Goal: Information Seeking & Learning: Learn about a topic

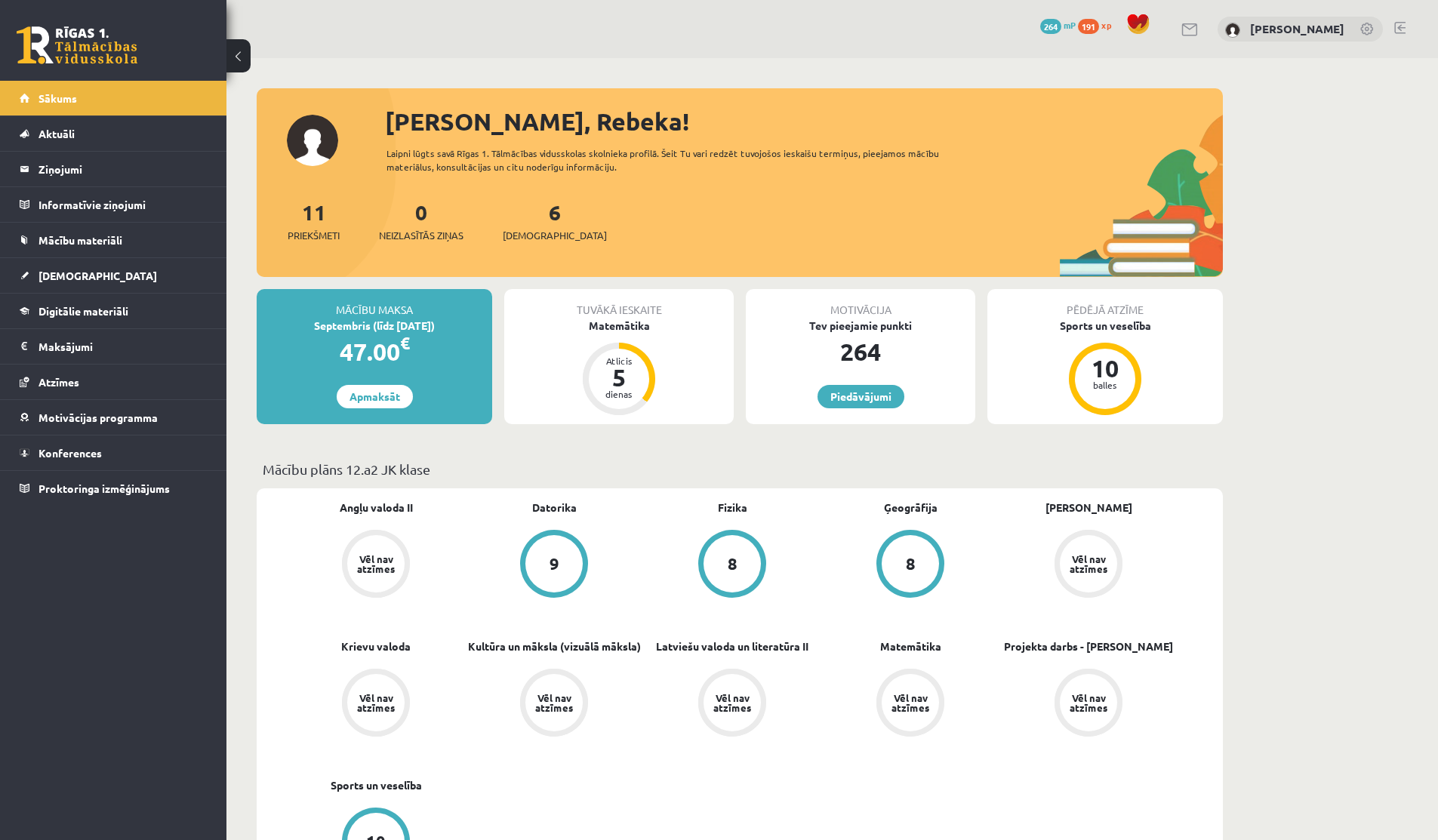
click at [60, 306] on span "Digitālie materiāli" at bounding box center [83, 310] width 90 height 14
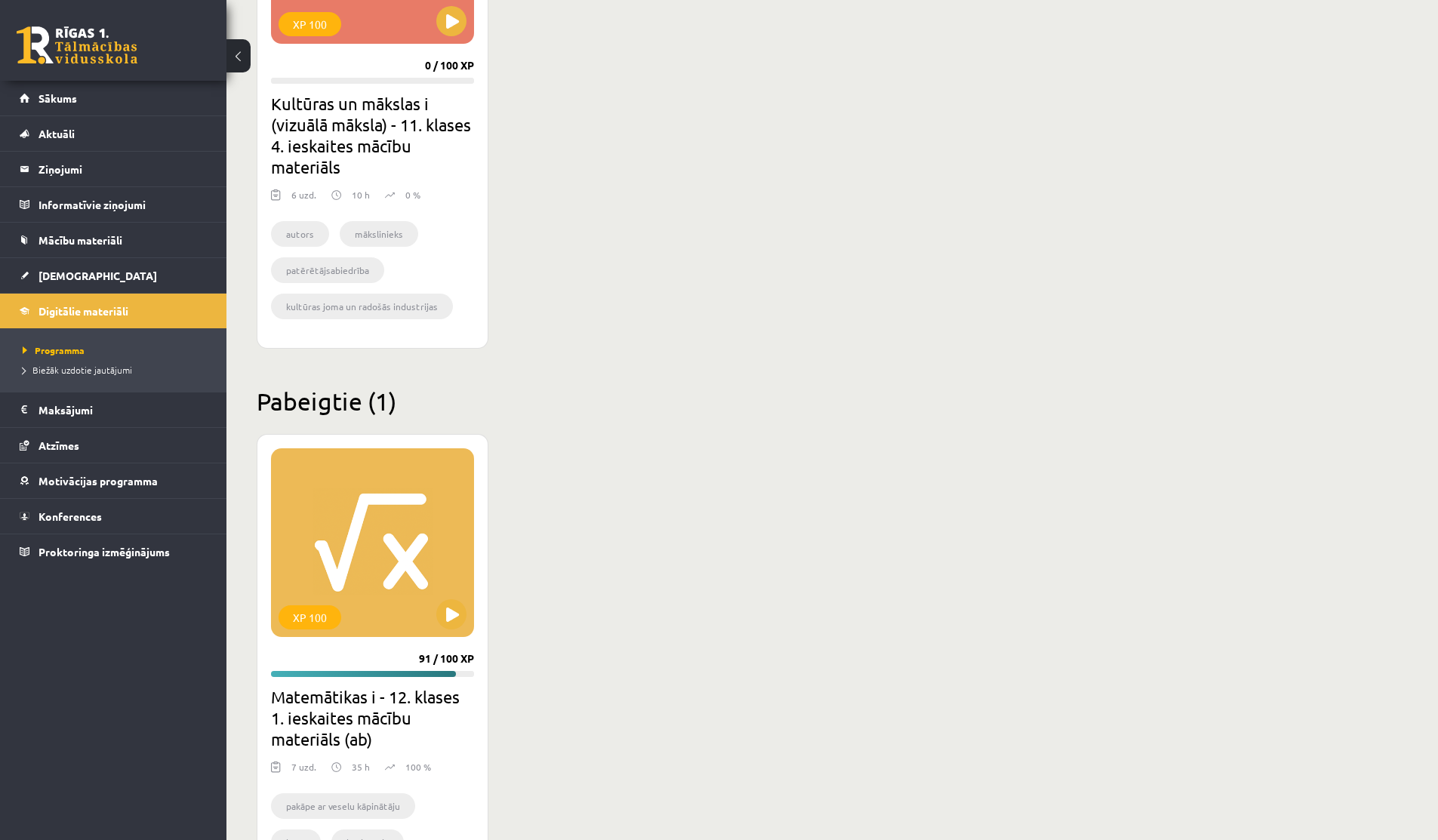
scroll to position [1221, 0]
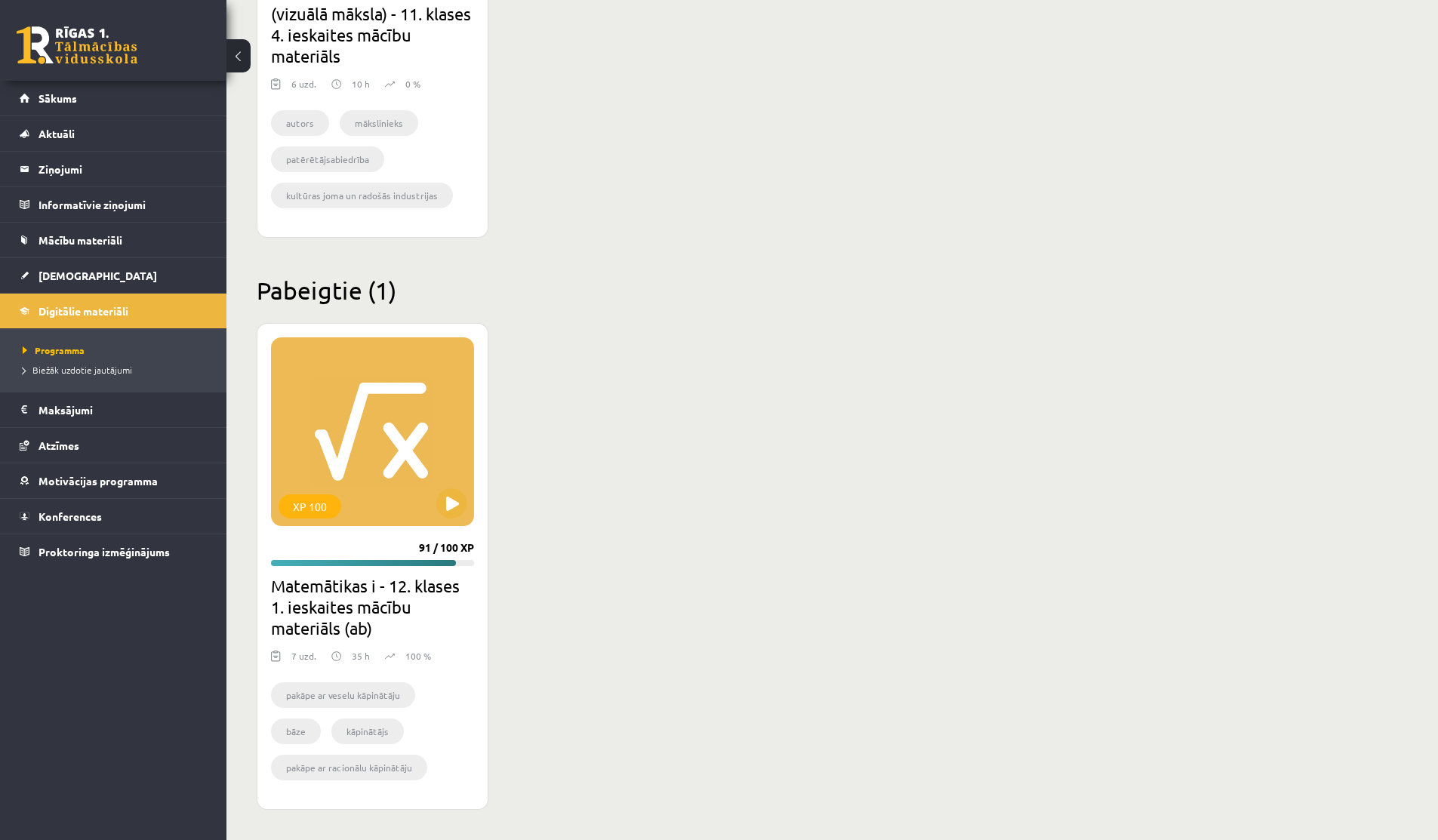
click at [439, 527] on div "XP 100 91 / 100 XP Matemātikas i - 12. klases 1. ieskaites mācību materiāls (ab…" at bounding box center [373, 566] width 232 height 486
click at [439, 520] on div "XP 100" at bounding box center [373, 432] width 203 height 189
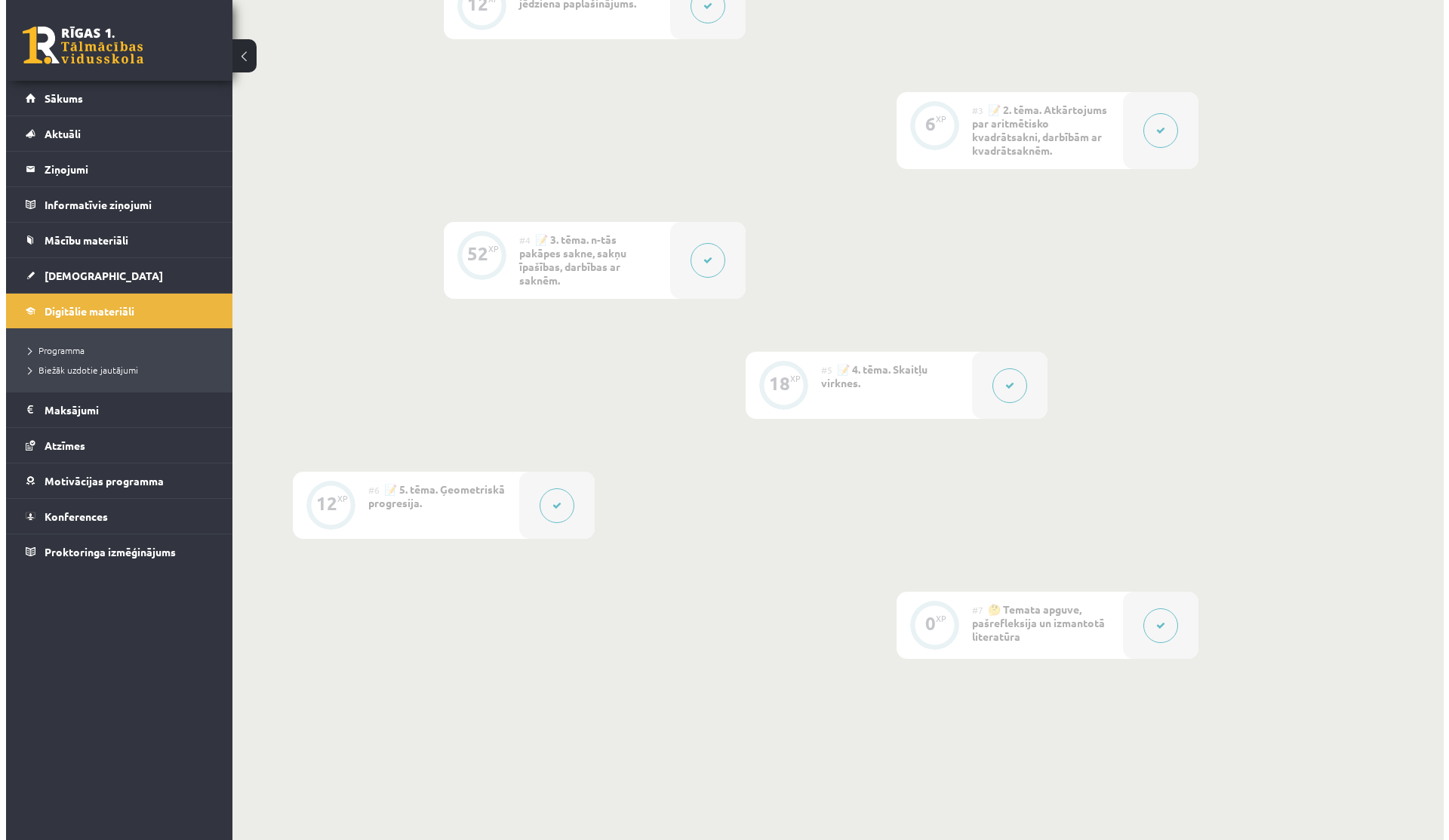
scroll to position [643, 0]
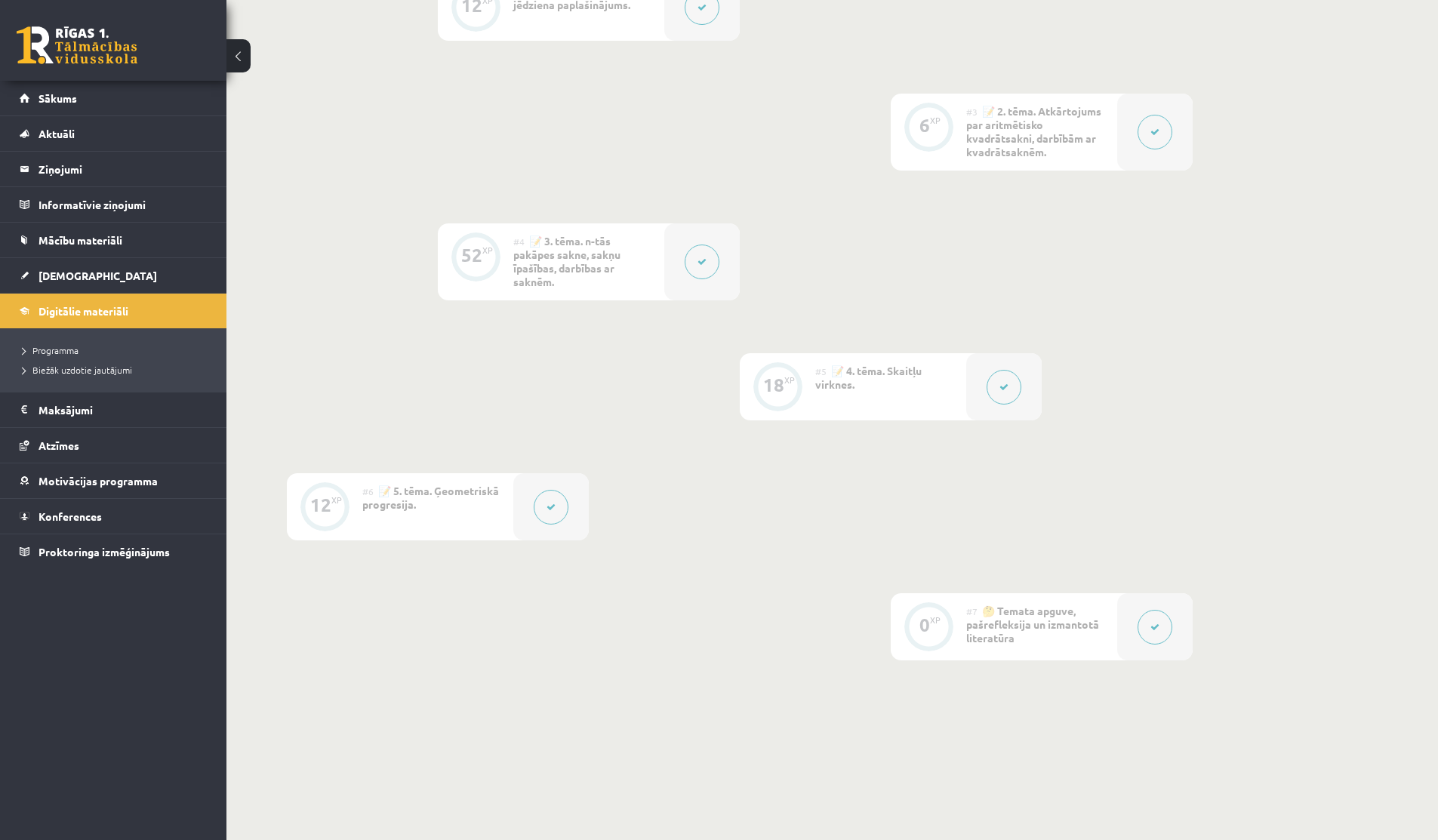
click at [711, 251] on button at bounding box center [701, 262] width 34 height 34
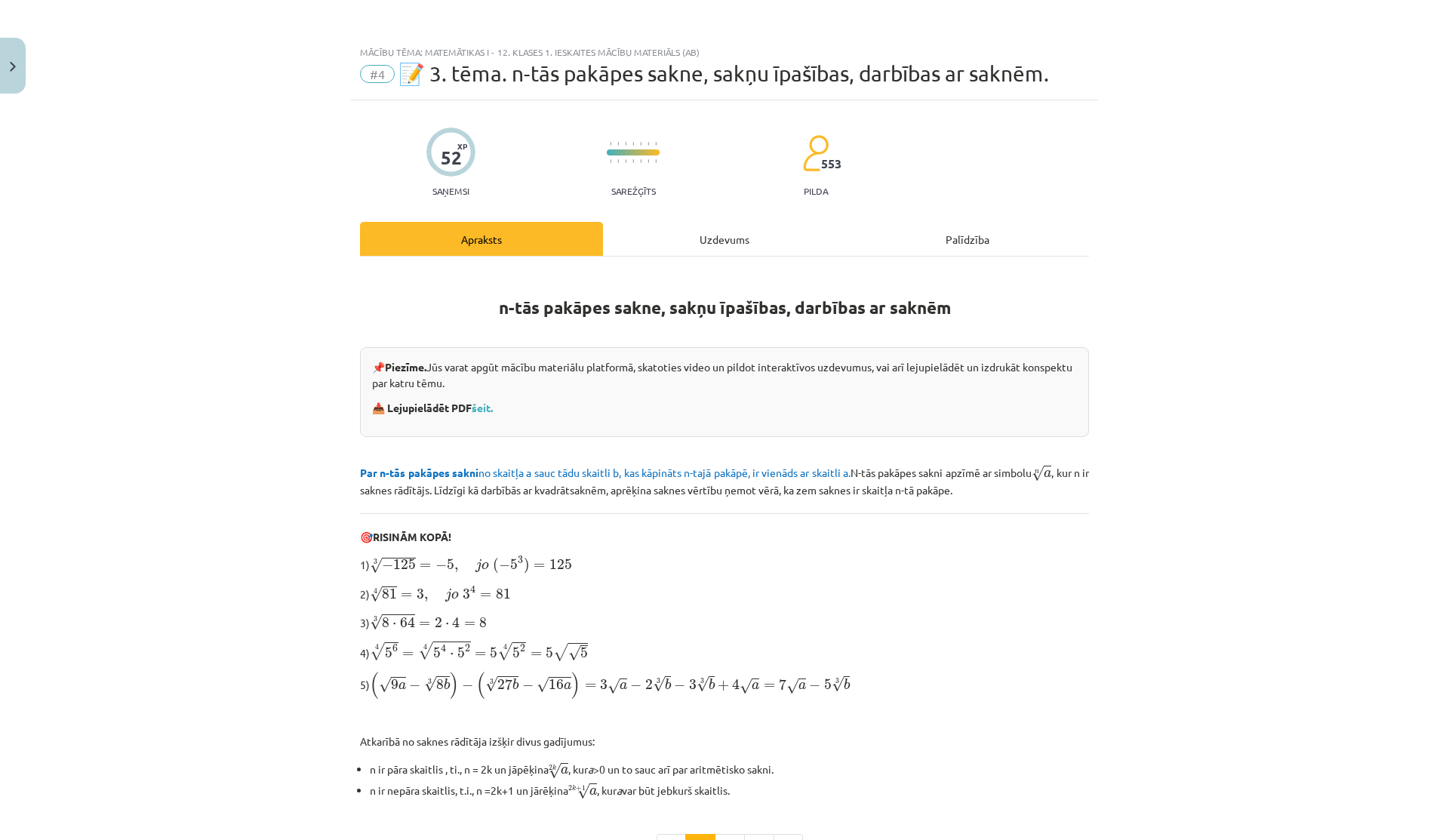
click at [732, 228] on div "Uzdevums" at bounding box center [725, 238] width 243 height 34
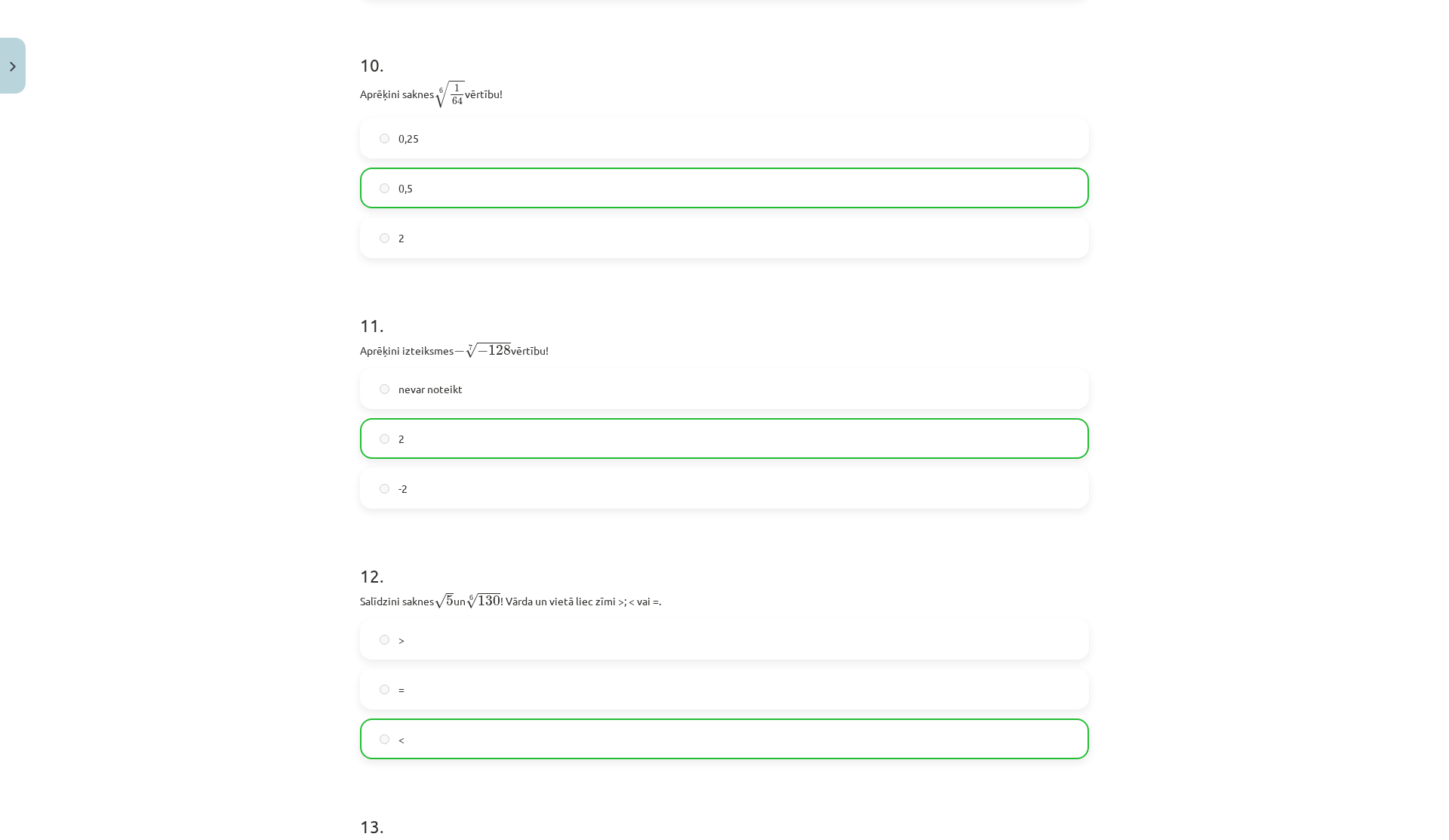
scroll to position [3136, 0]
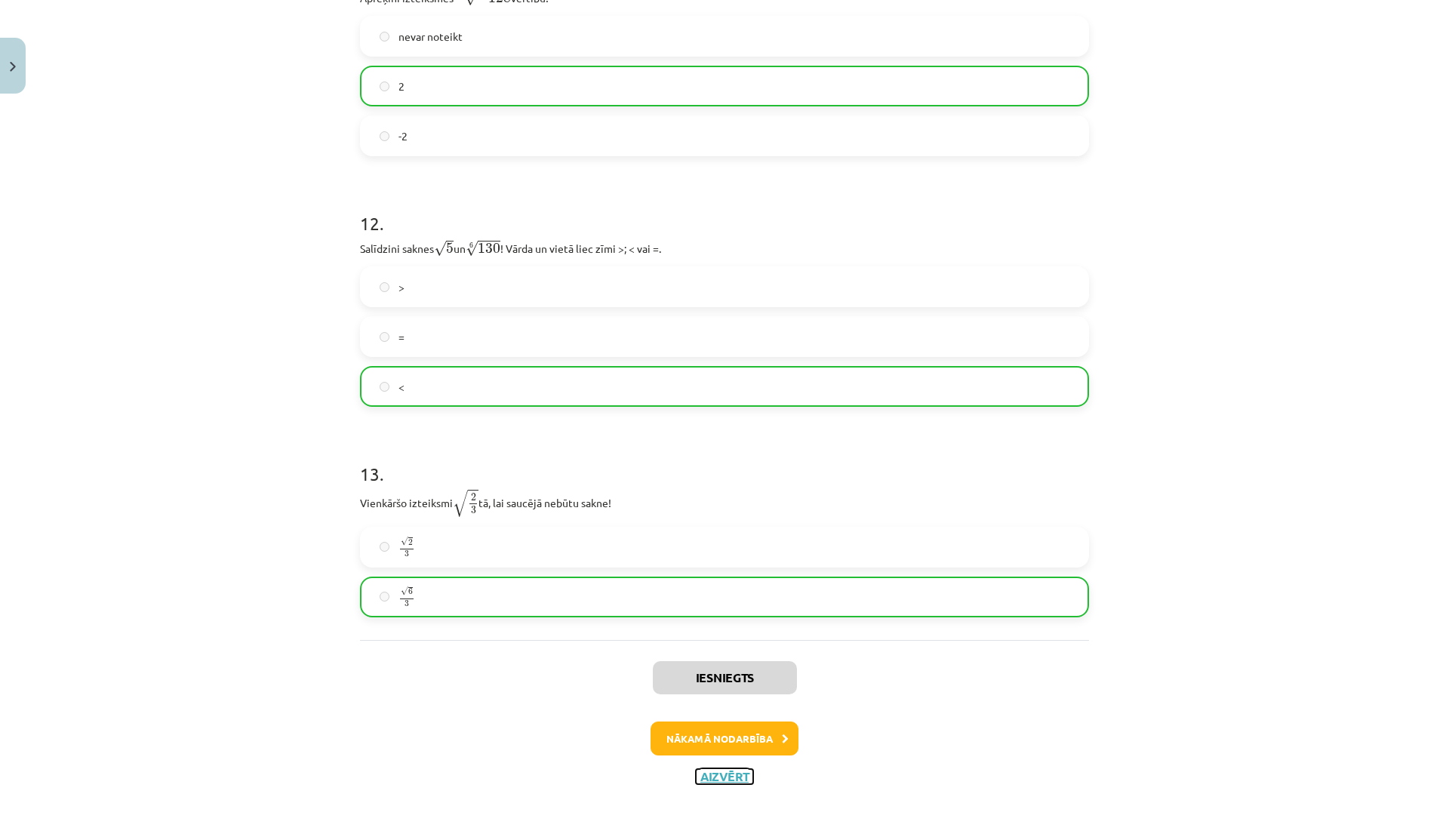
click at [736, 778] on button "Aizvērt" at bounding box center [725, 776] width 58 height 15
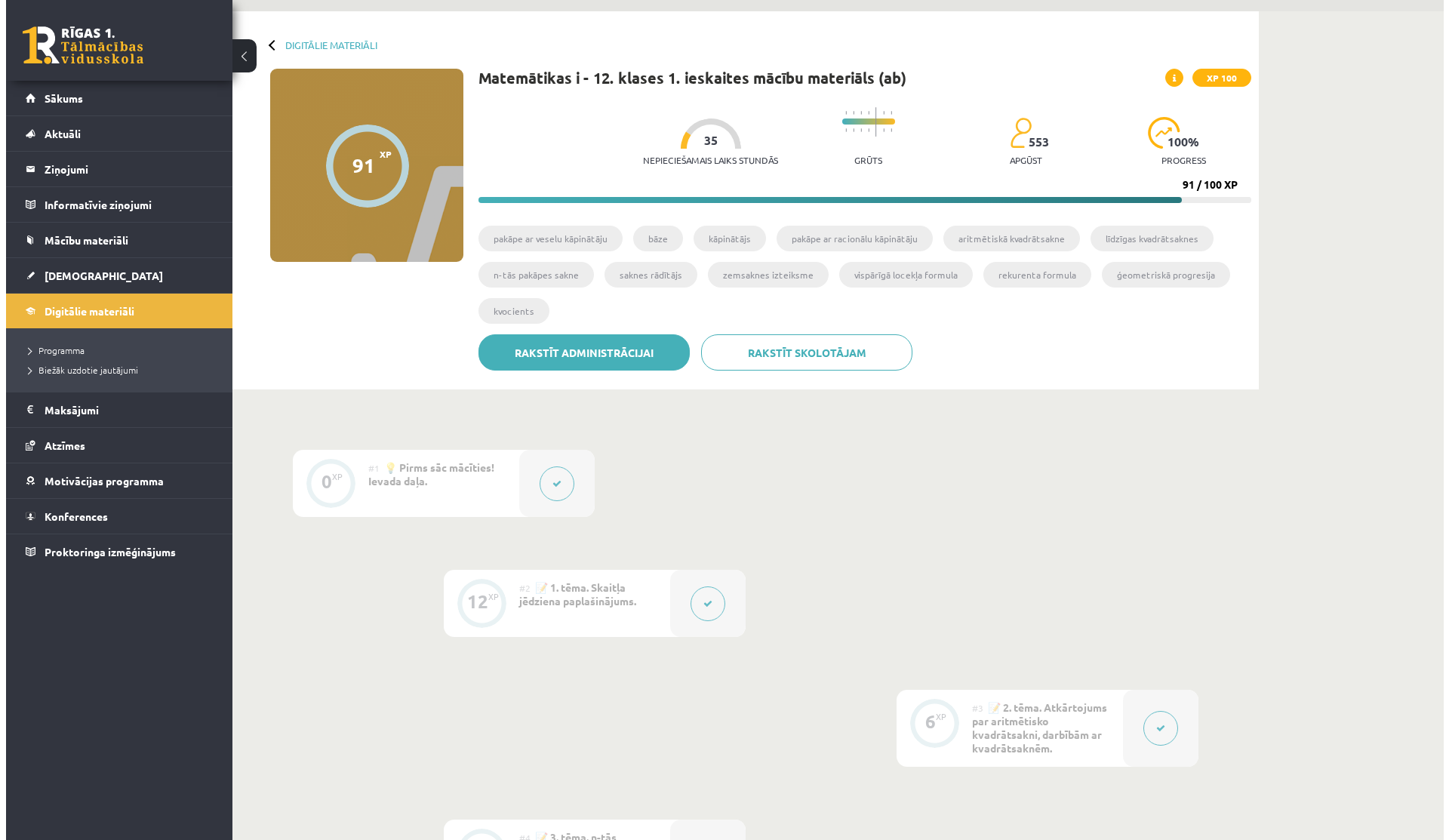
scroll to position [0, 0]
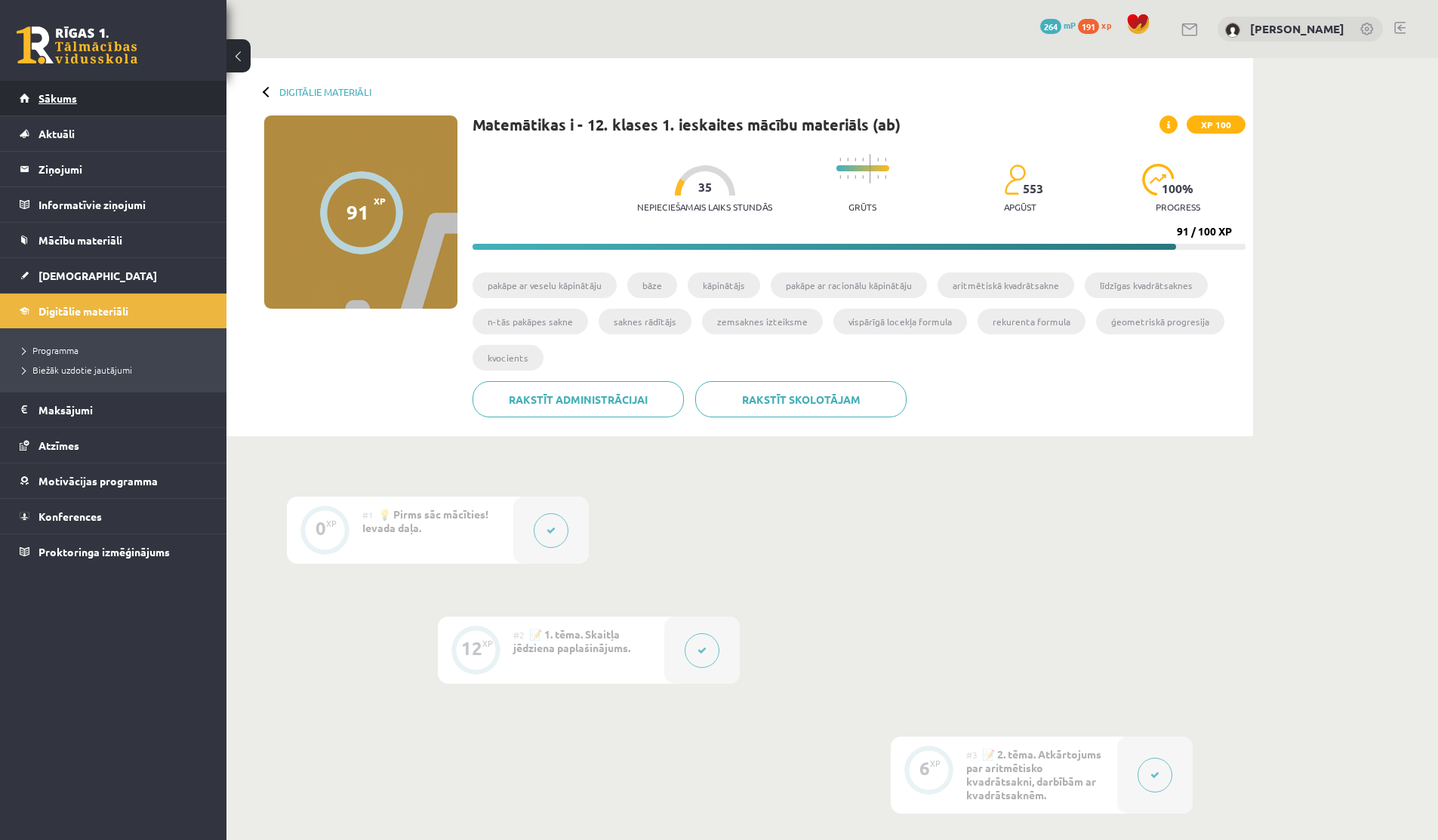
click at [41, 97] on span "Sākums" at bounding box center [58, 98] width 38 height 14
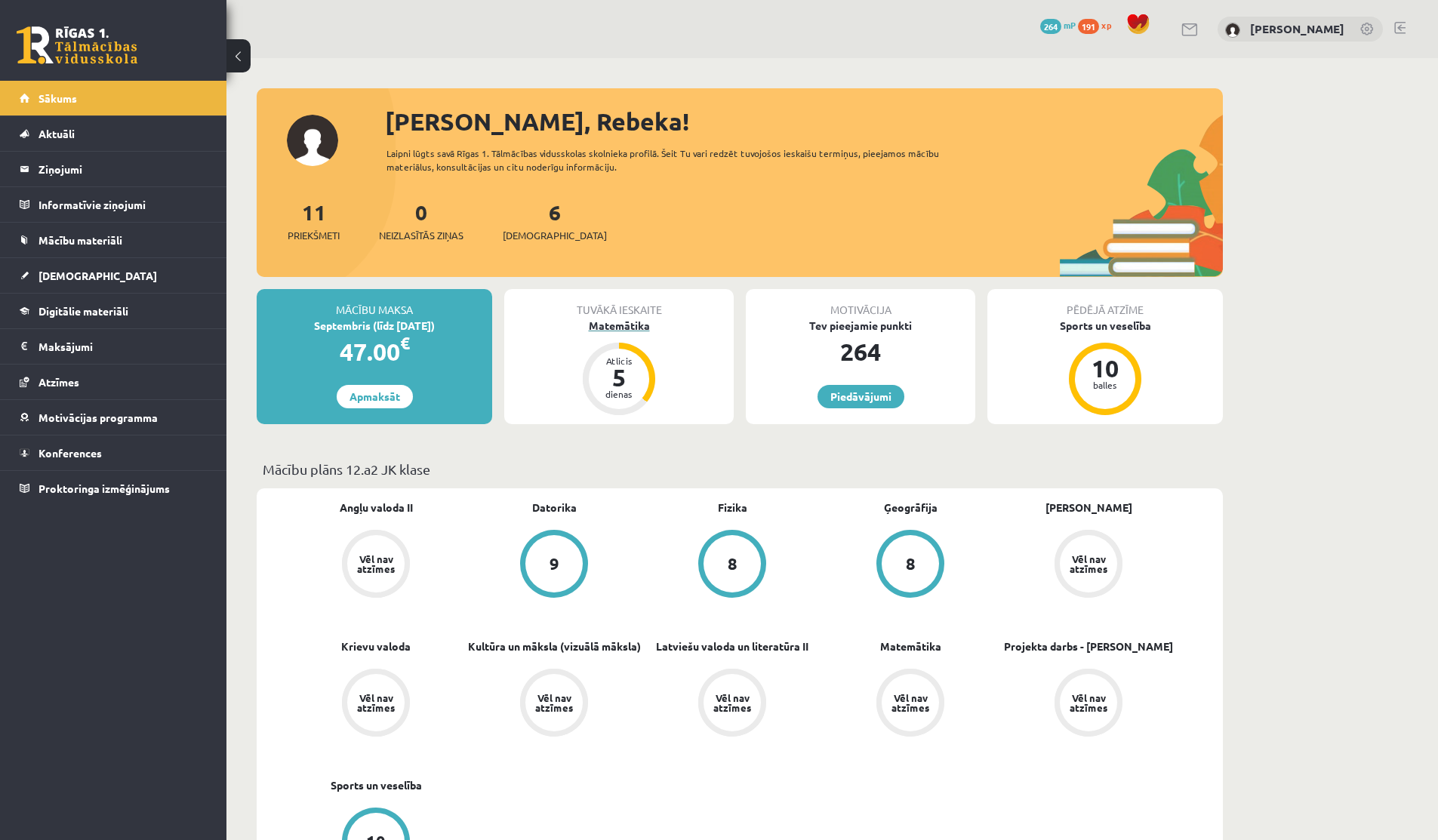
click at [615, 327] on div "Matemātika" at bounding box center [619, 326] width 230 height 16
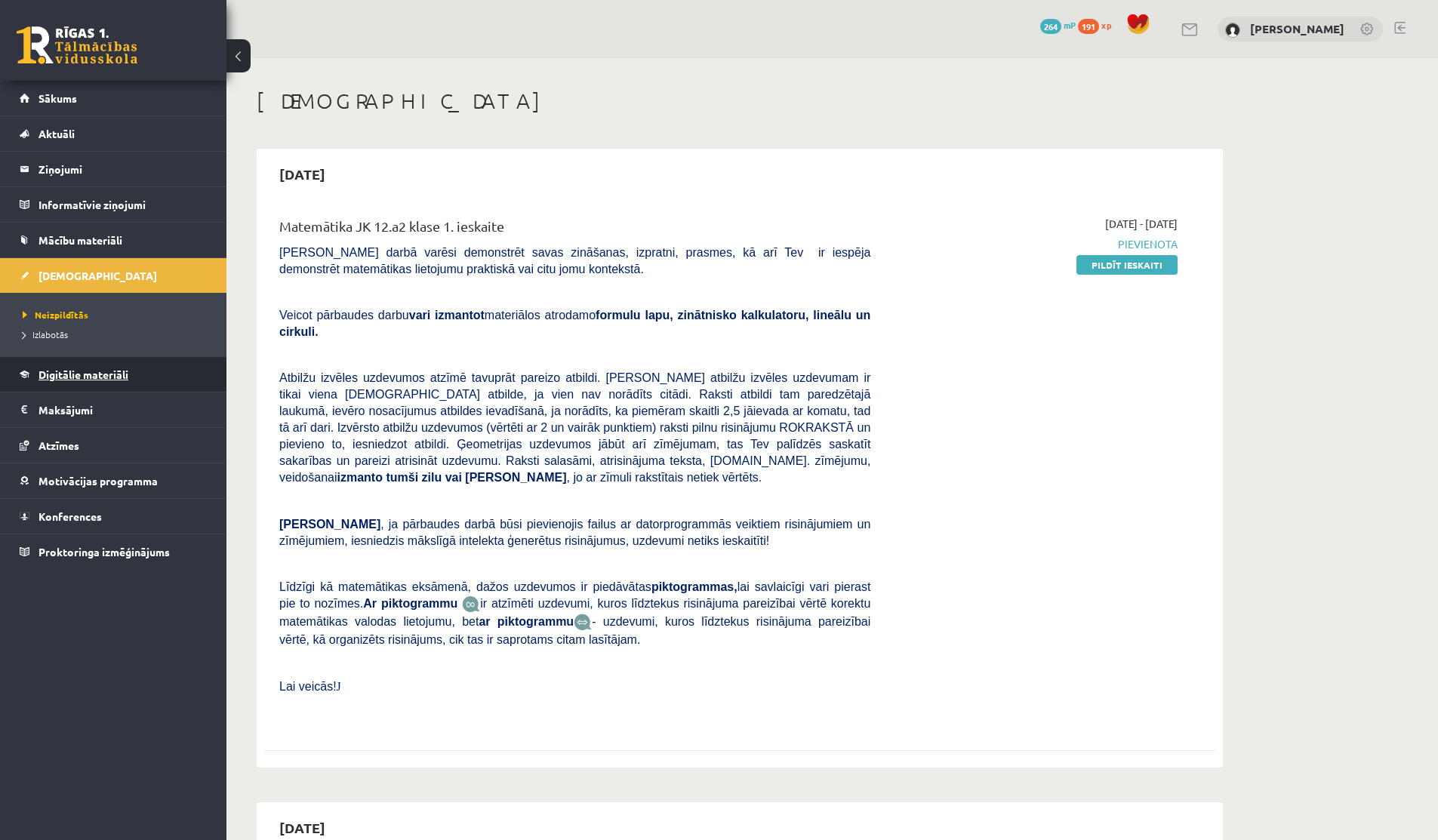
click at [77, 382] on link "Digitālie materiāli" at bounding box center [114, 374] width 188 height 34
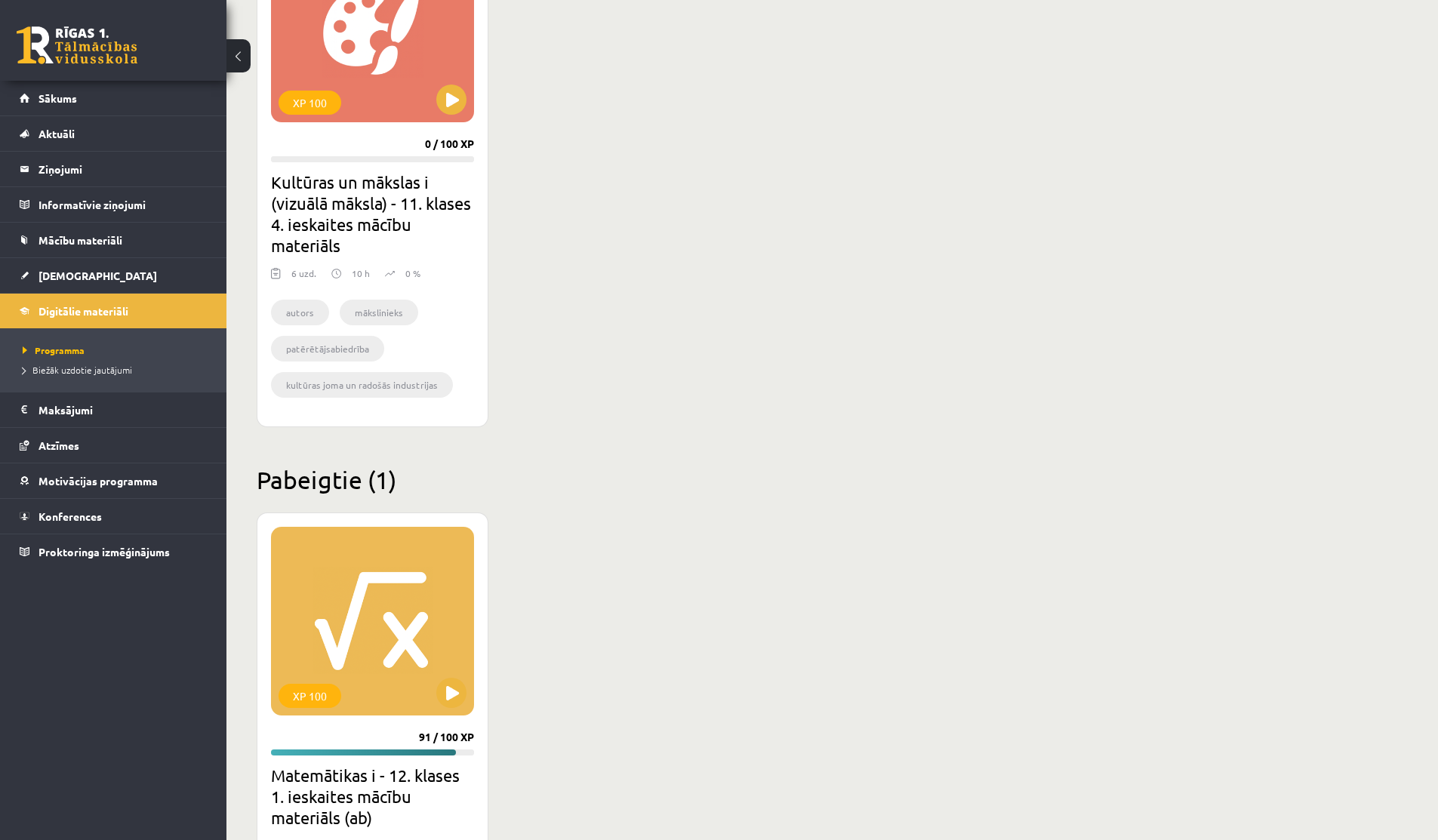
scroll to position [1221, 0]
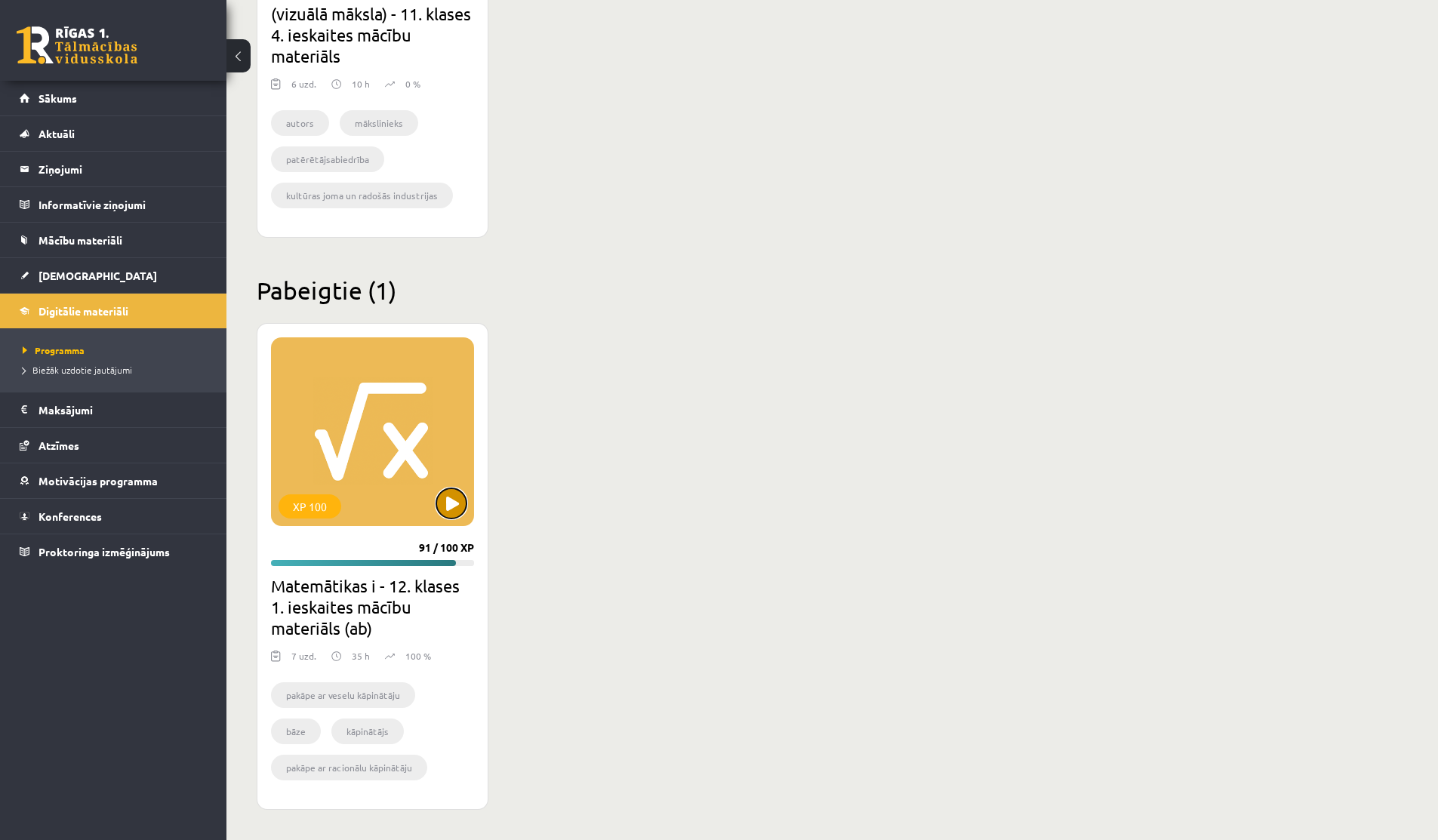
click at [445, 498] on button at bounding box center [451, 503] width 30 height 30
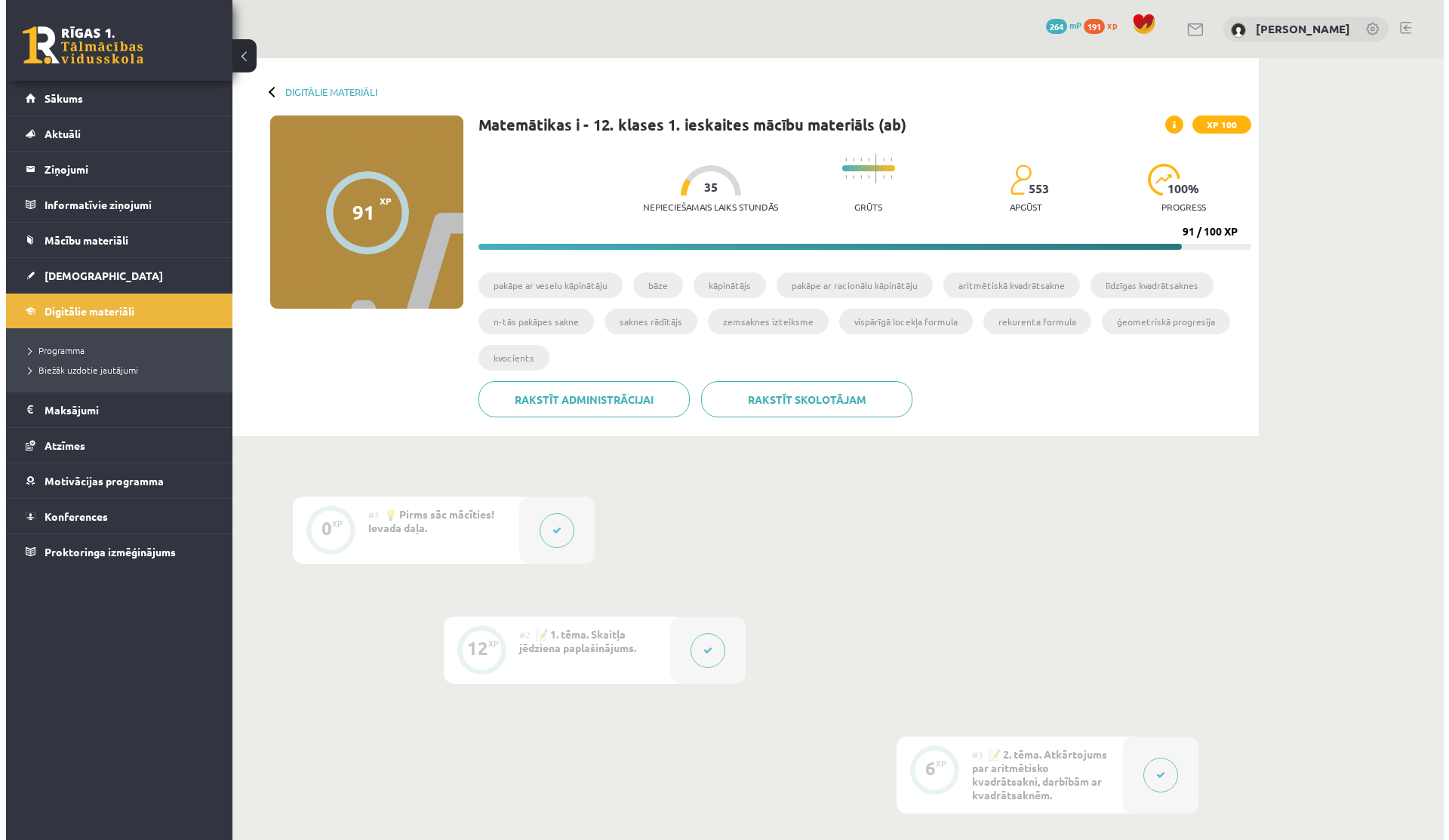
scroll to position [484, 0]
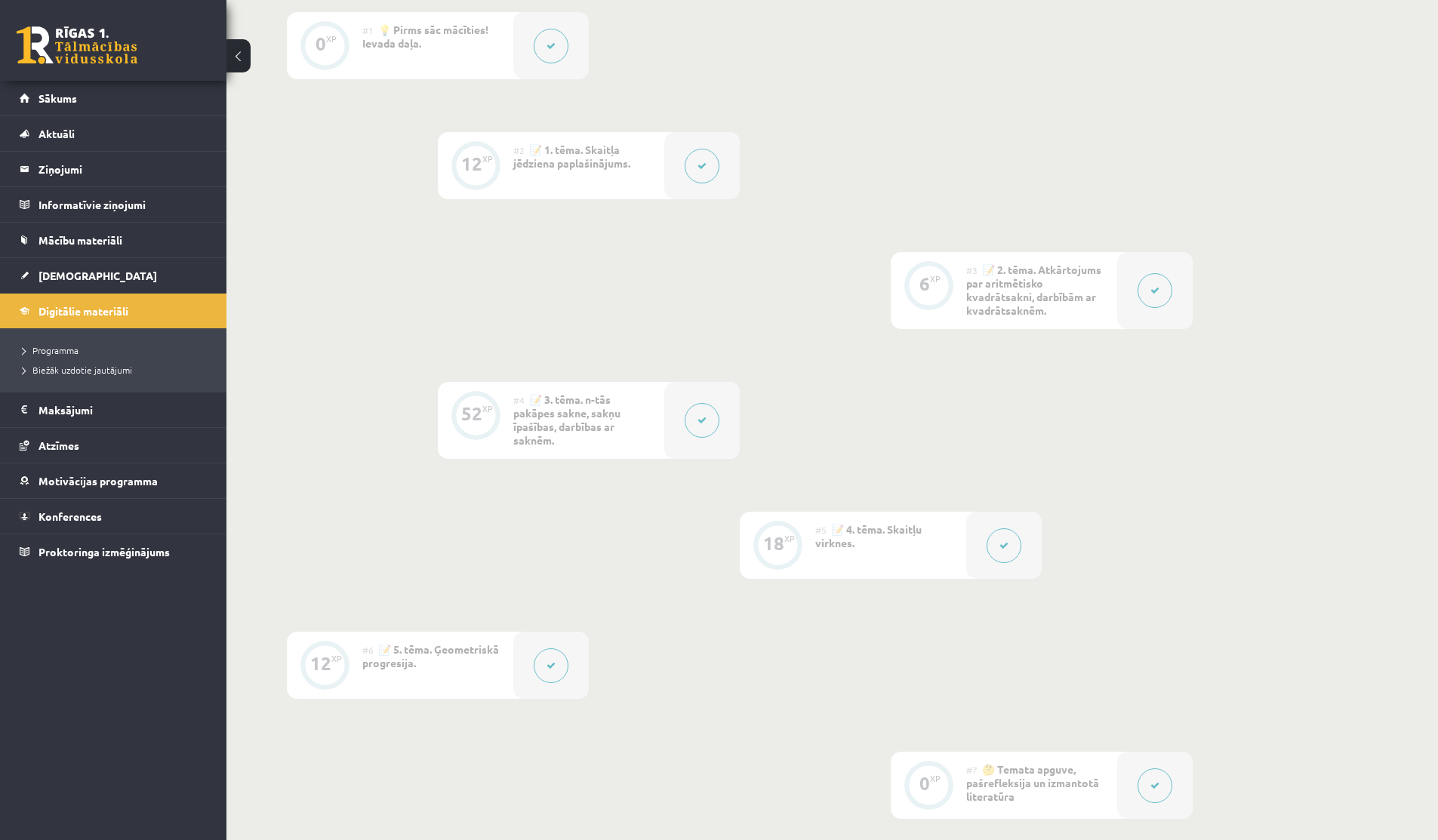
click at [678, 410] on div at bounding box center [702, 420] width 75 height 77
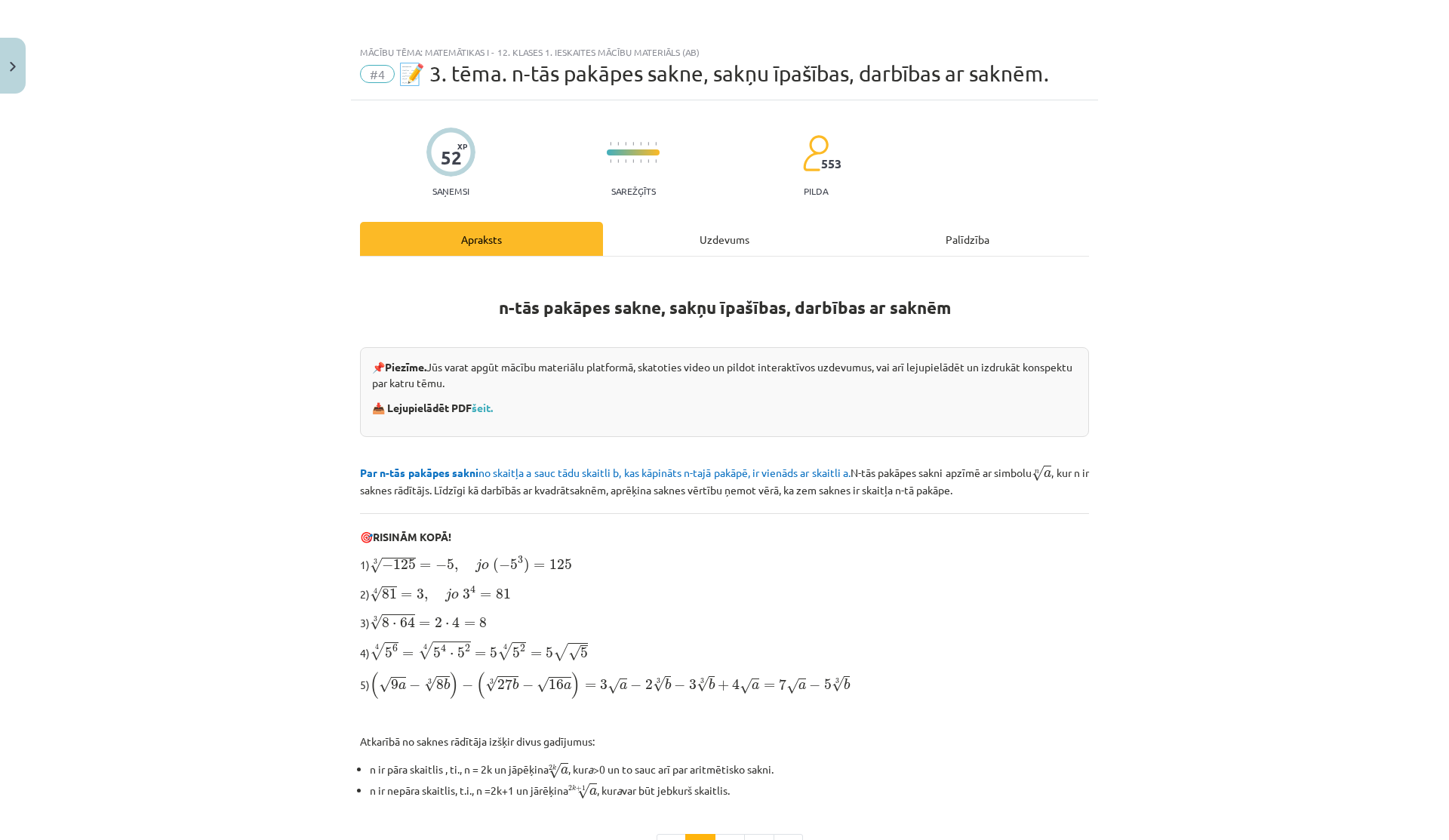
scroll to position [242, 0]
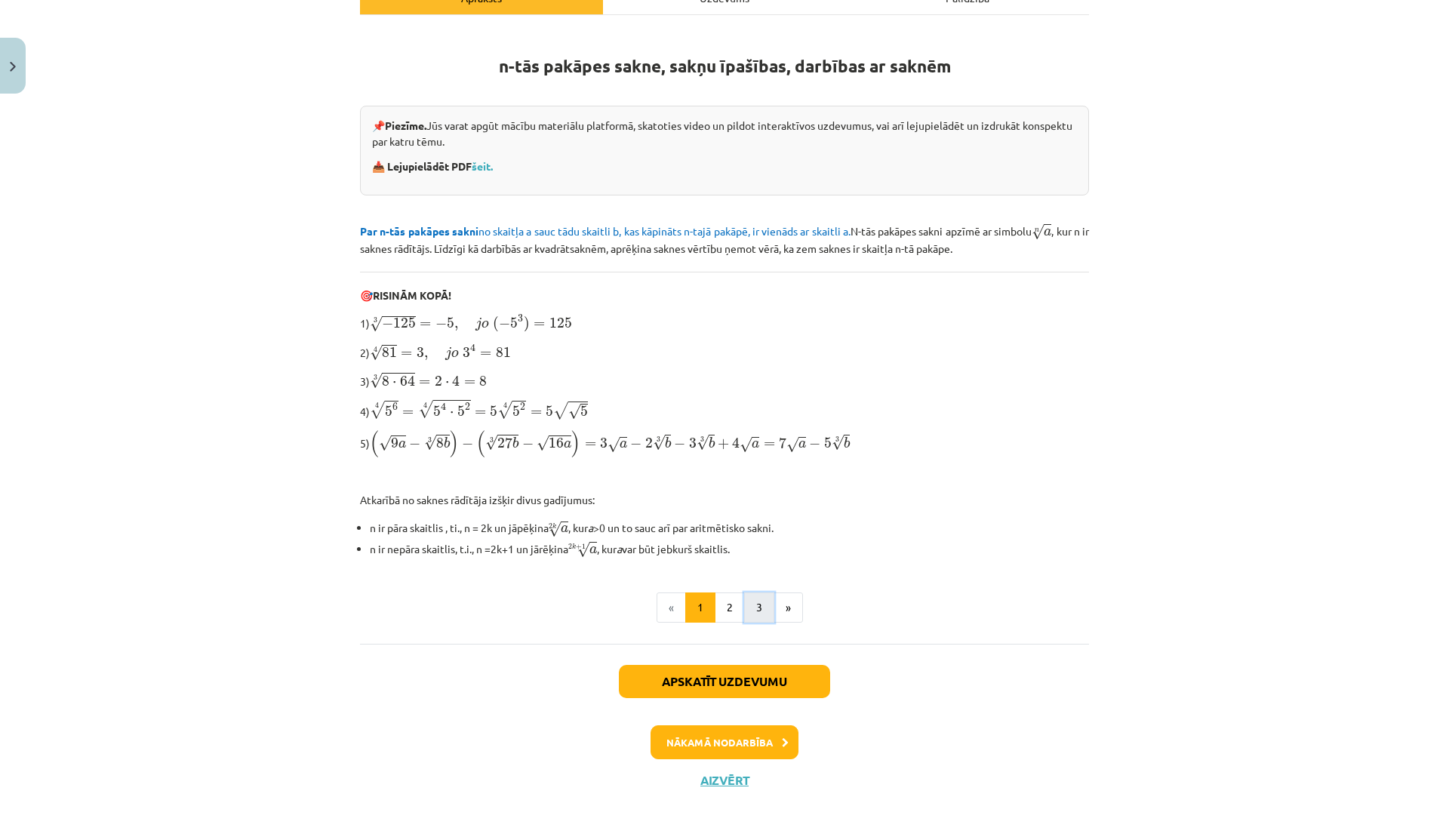
click at [755, 612] on button "3" at bounding box center [759, 607] width 30 height 30
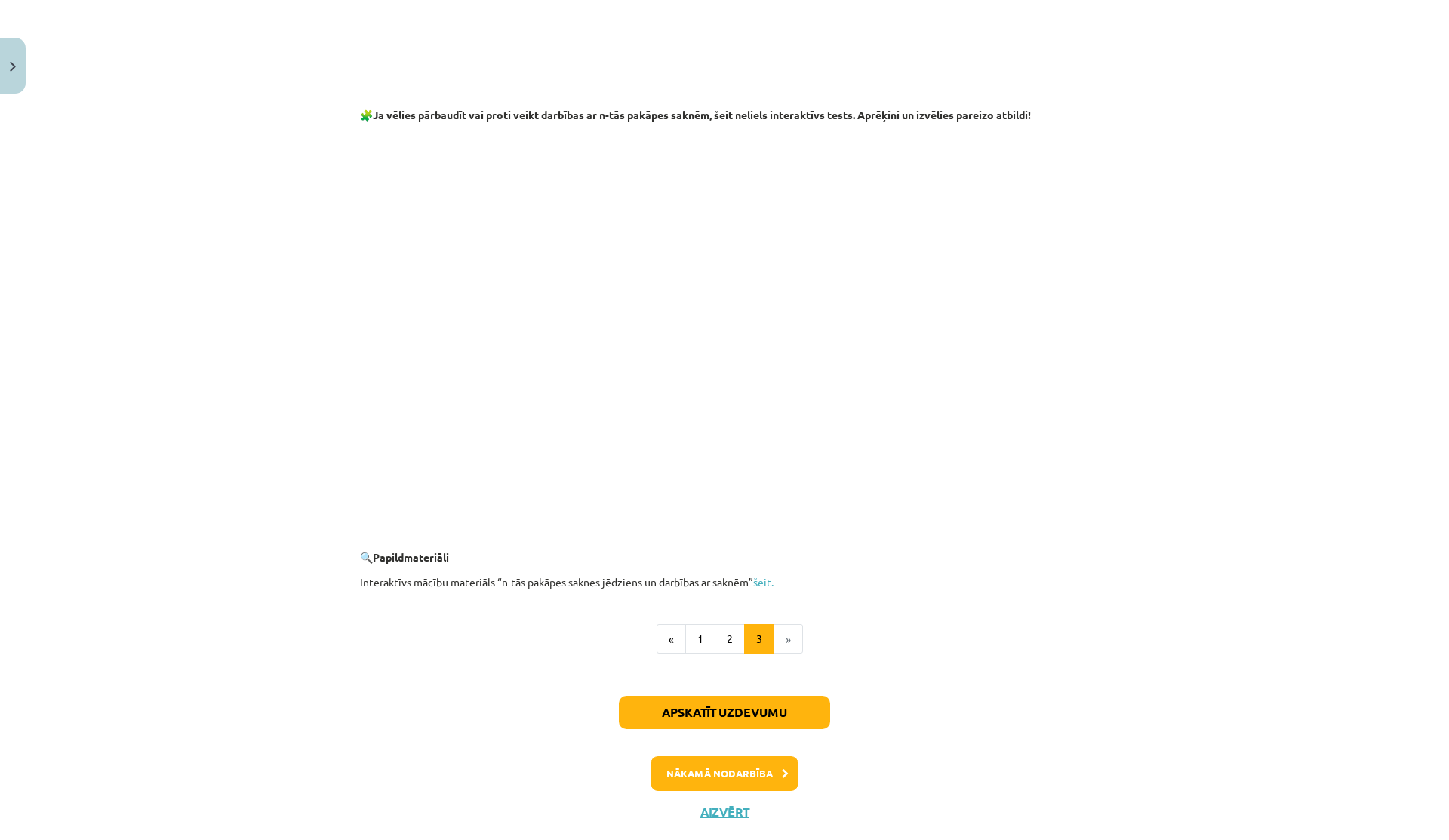
scroll to position [2504, 0]
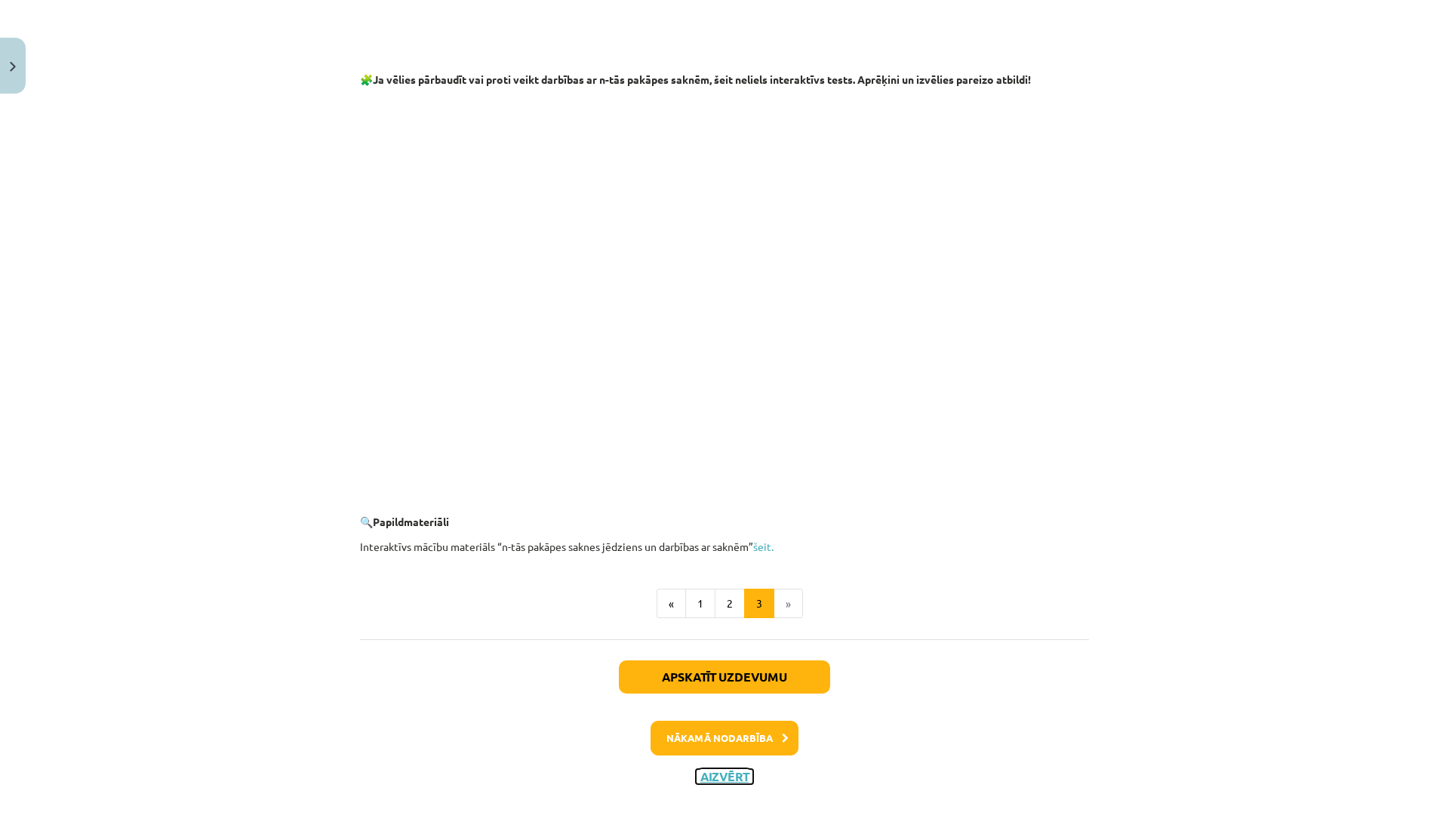
click at [718, 778] on button "Aizvērt" at bounding box center [725, 776] width 58 height 15
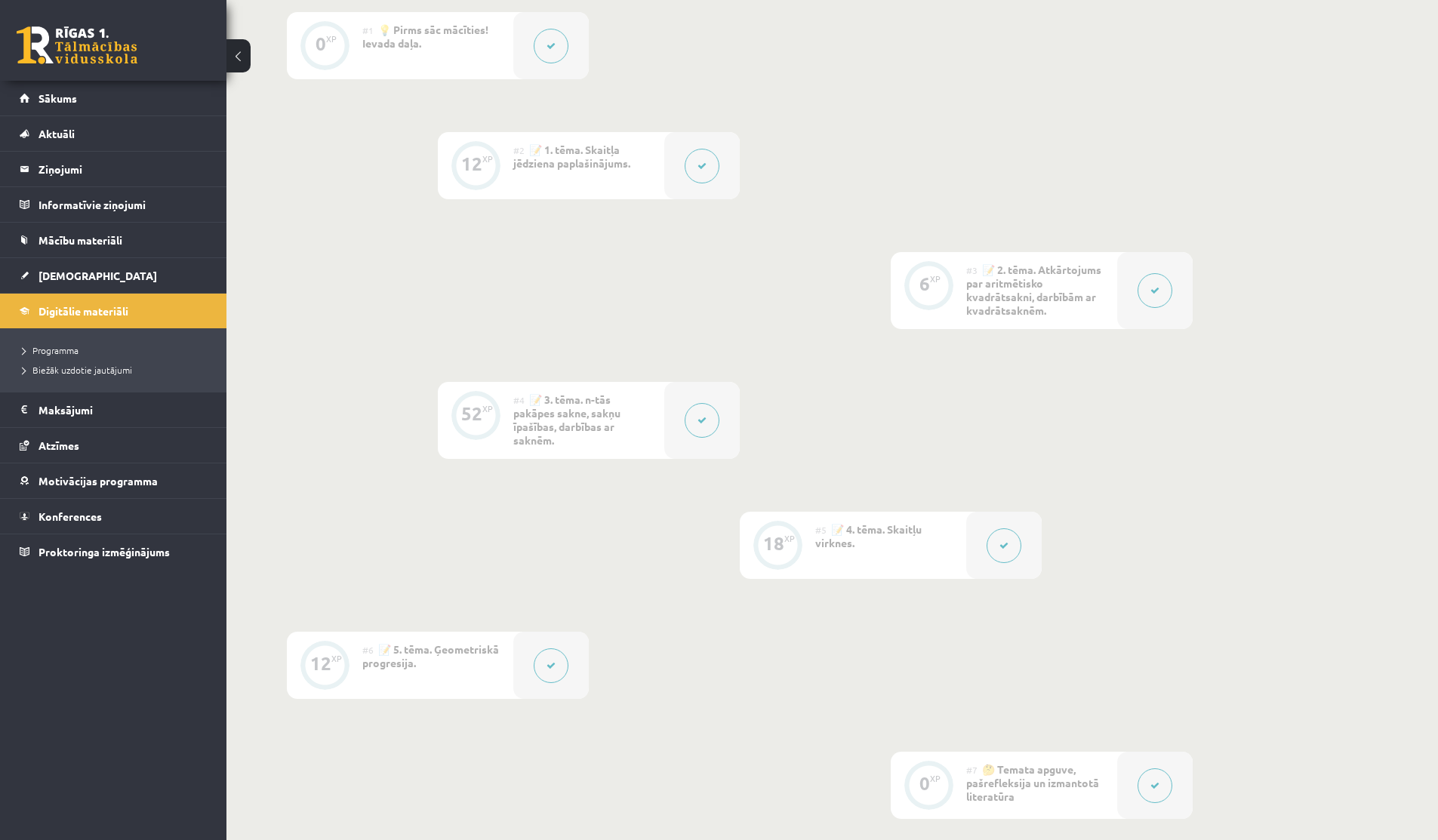
click at [719, 429] on div at bounding box center [702, 420] width 75 height 77
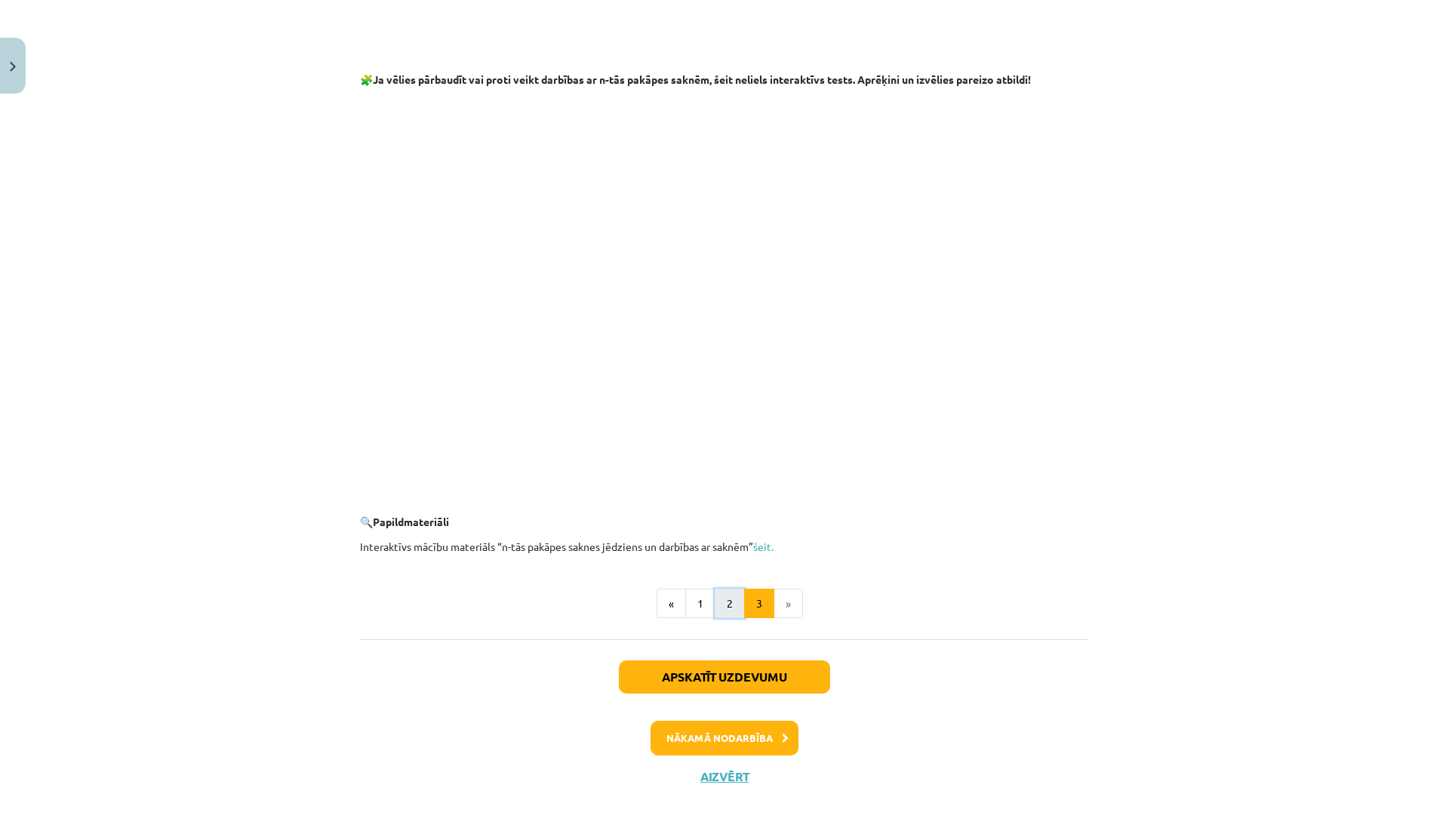
click at [723, 602] on button "2" at bounding box center [730, 604] width 30 height 30
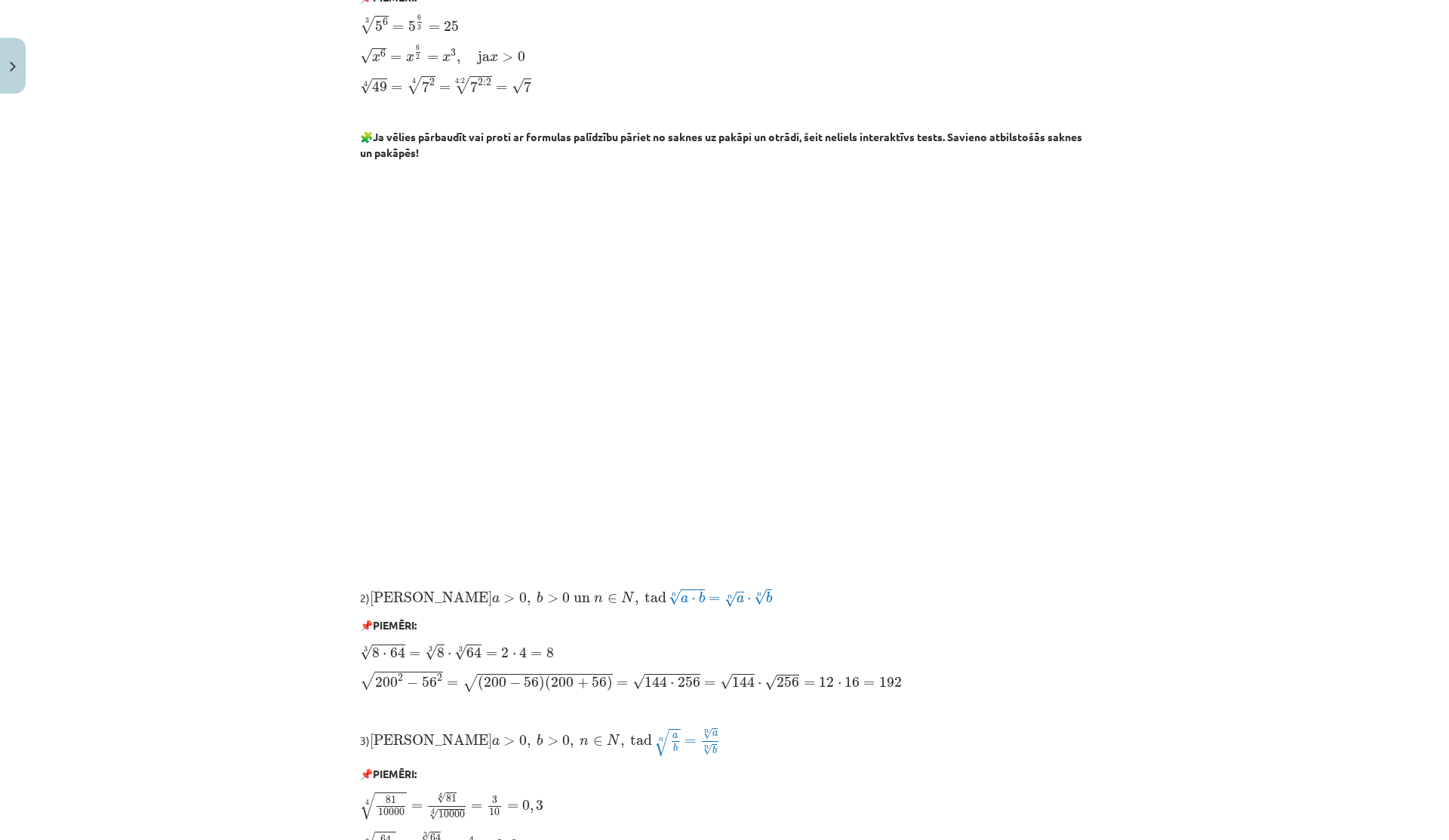
scroll to position [1046, 0]
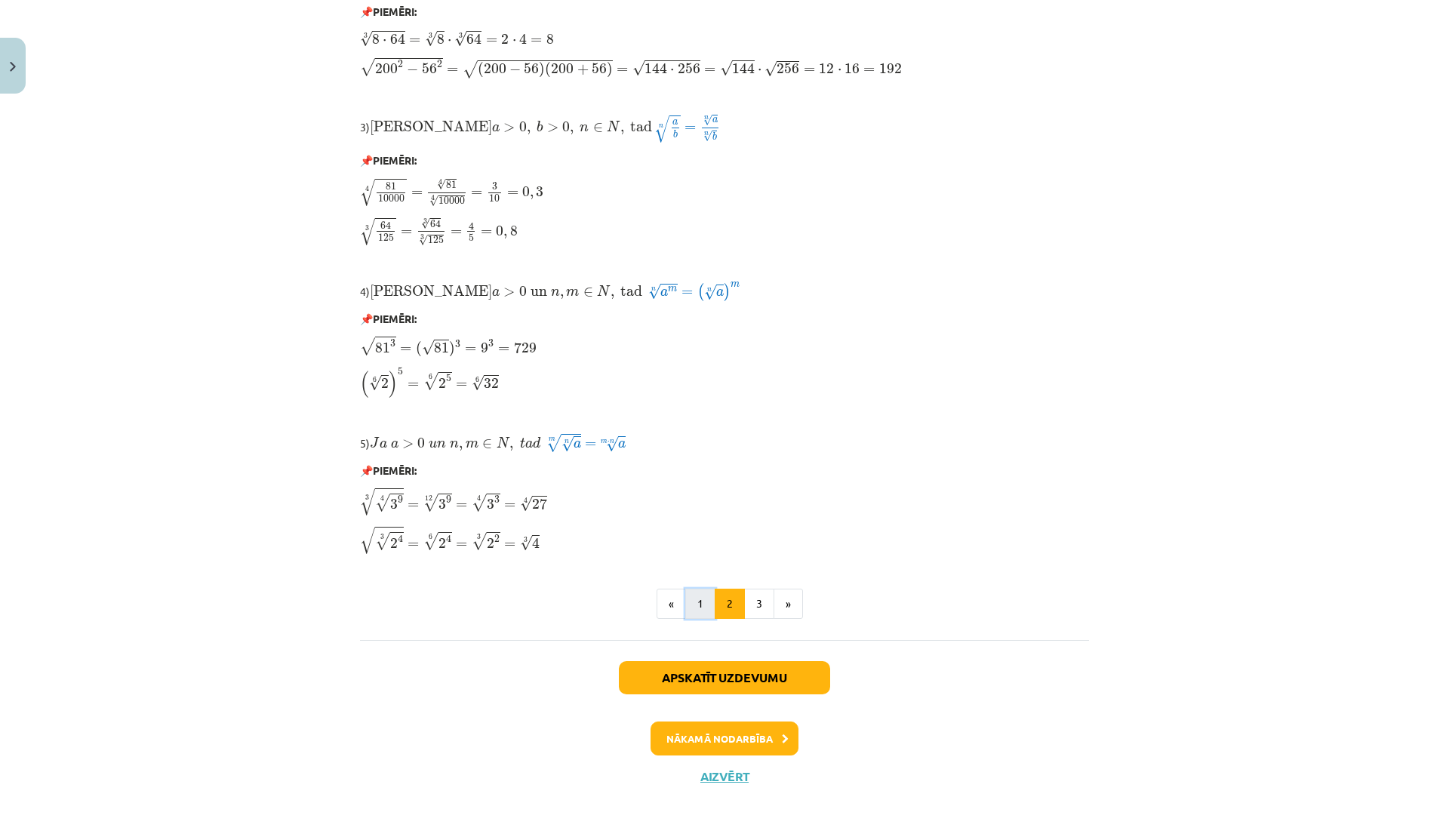
click at [685, 612] on button "1" at bounding box center [700, 604] width 30 height 30
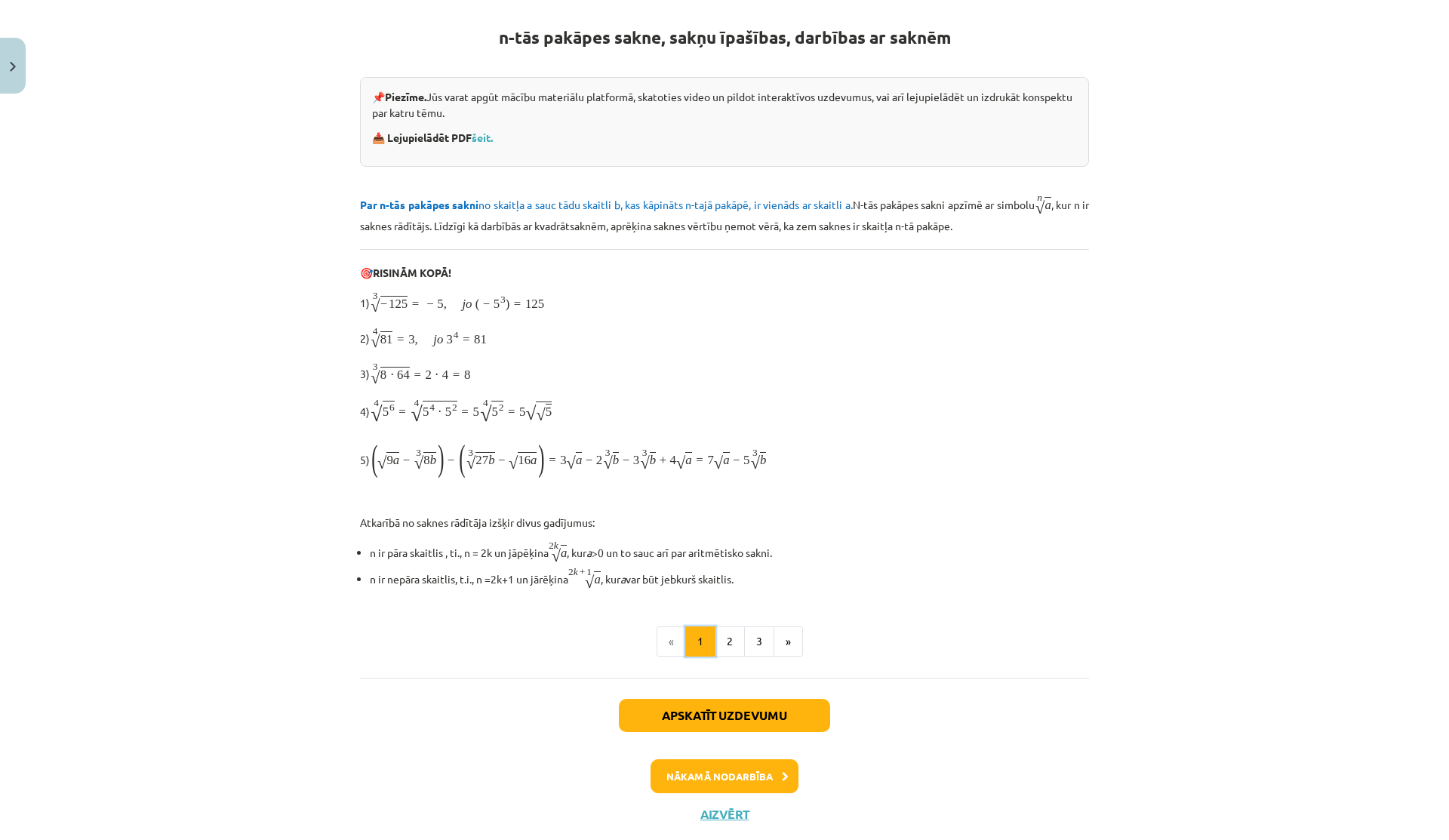
scroll to position [242, 0]
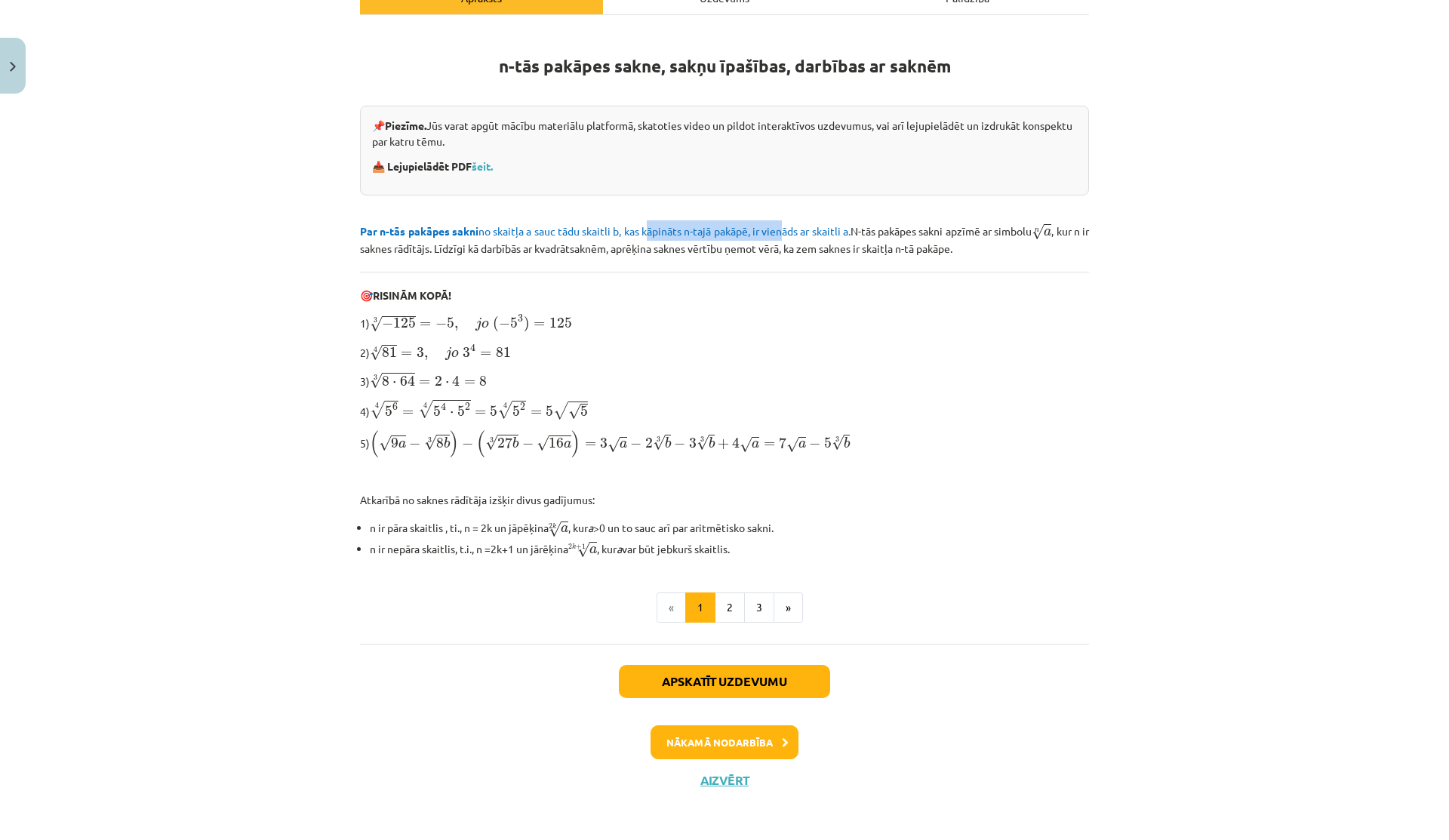
drag, startPoint x: 643, startPoint y: 234, endPoint x: 800, endPoint y: 235, distance: 157.0
click at [800, 235] on p "Par n-tās pakāpes sakni no skaitļa a sauc tādu skaitli b, kas kāpināts n-tajā p…" at bounding box center [724, 238] width 729 height 36
click at [718, 779] on button "Aizvērt" at bounding box center [725, 780] width 58 height 15
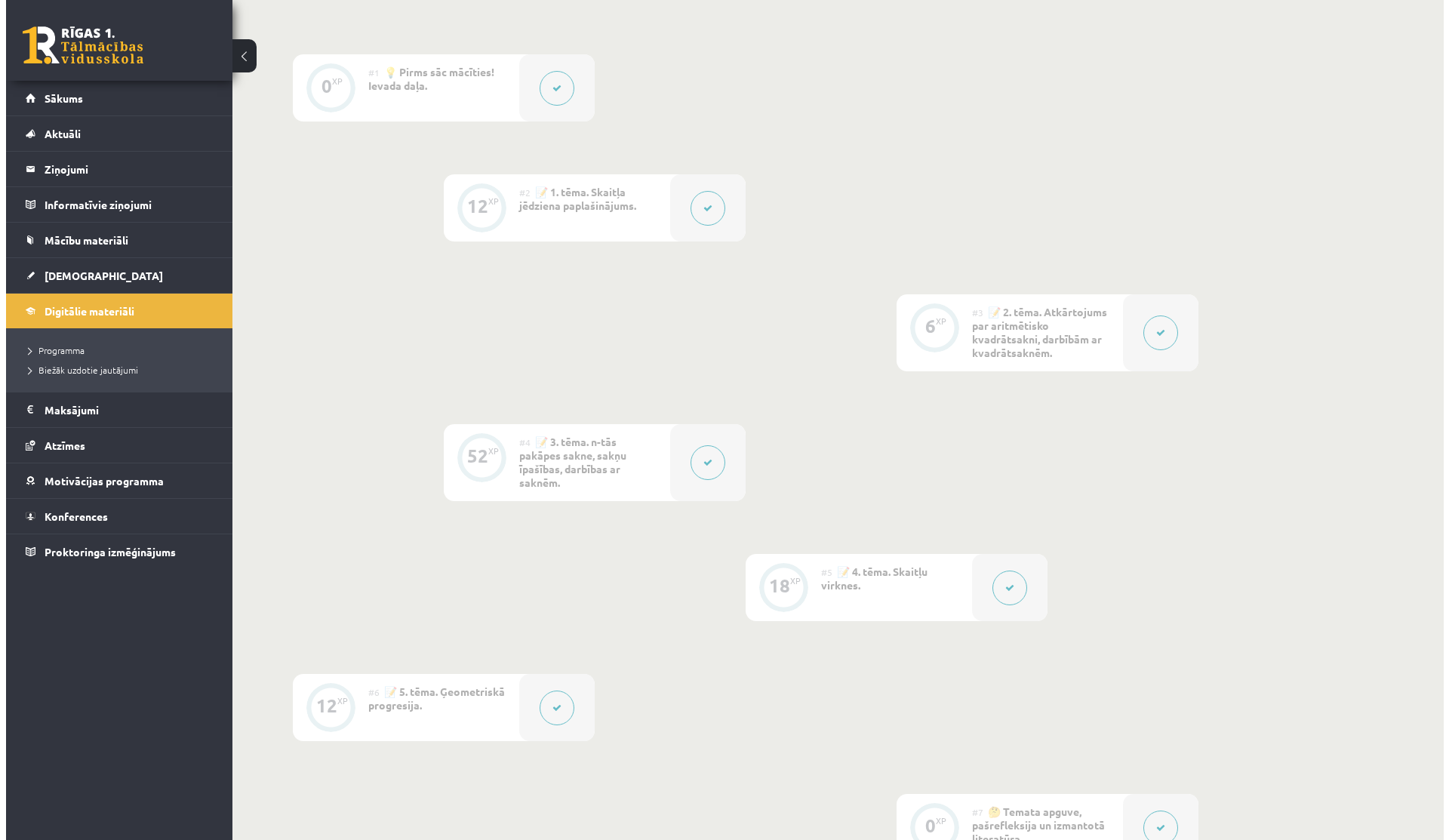
scroll to position [440, 0]
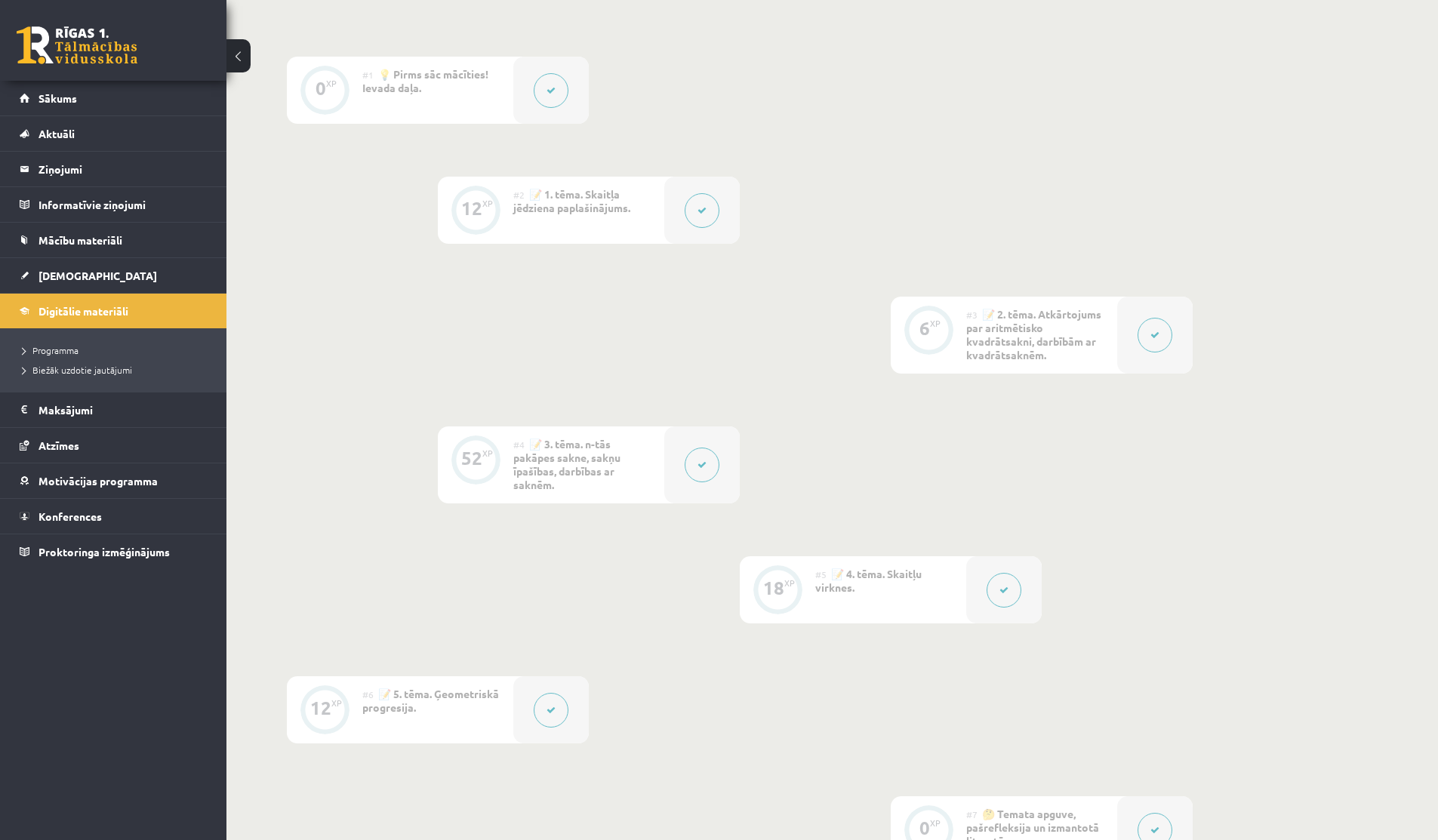
click at [1151, 339] on button at bounding box center [1154, 334] width 34 height 34
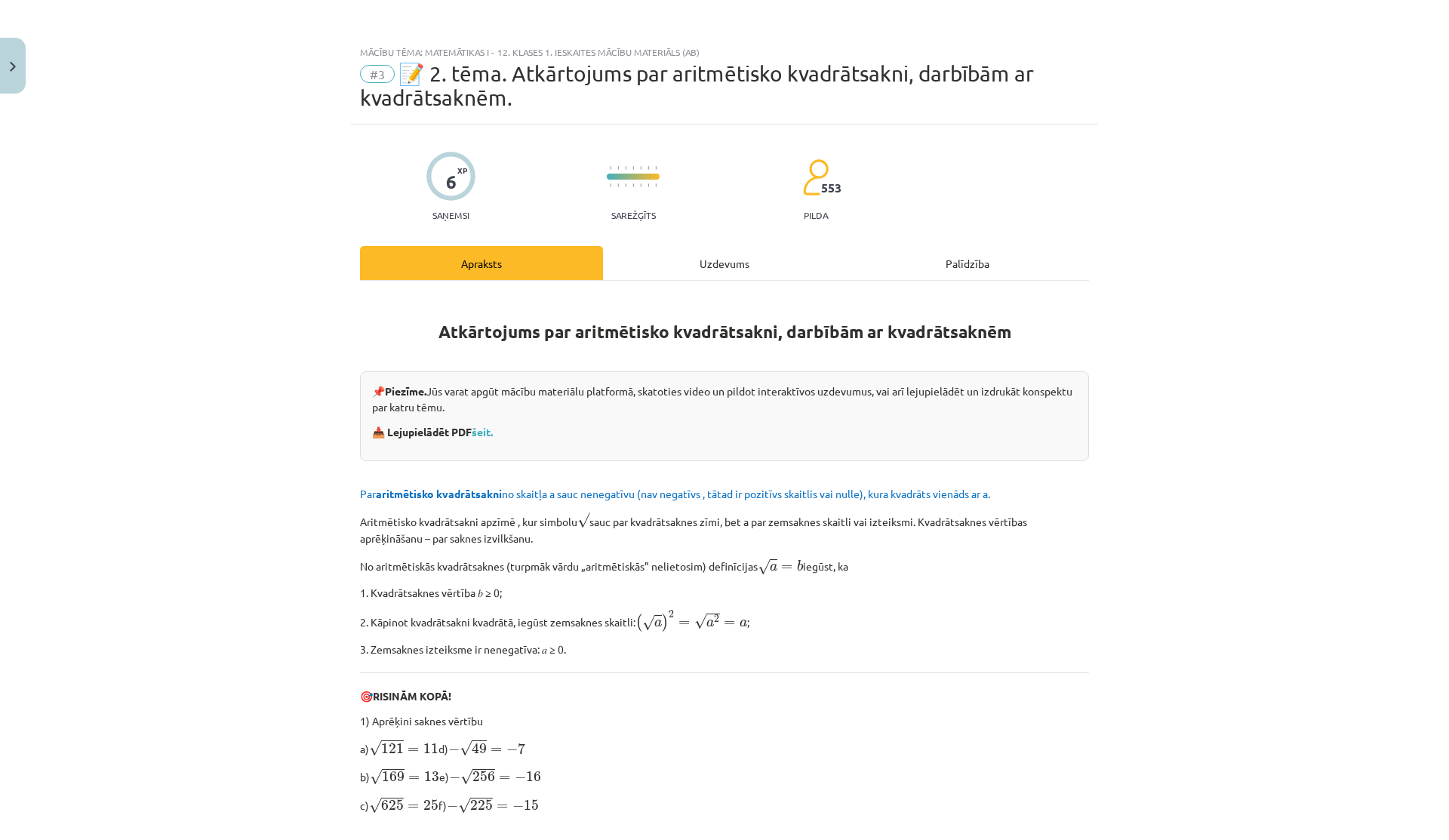
click at [777, 270] on div "Uzdevums" at bounding box center [725, 262] width 243 height 34
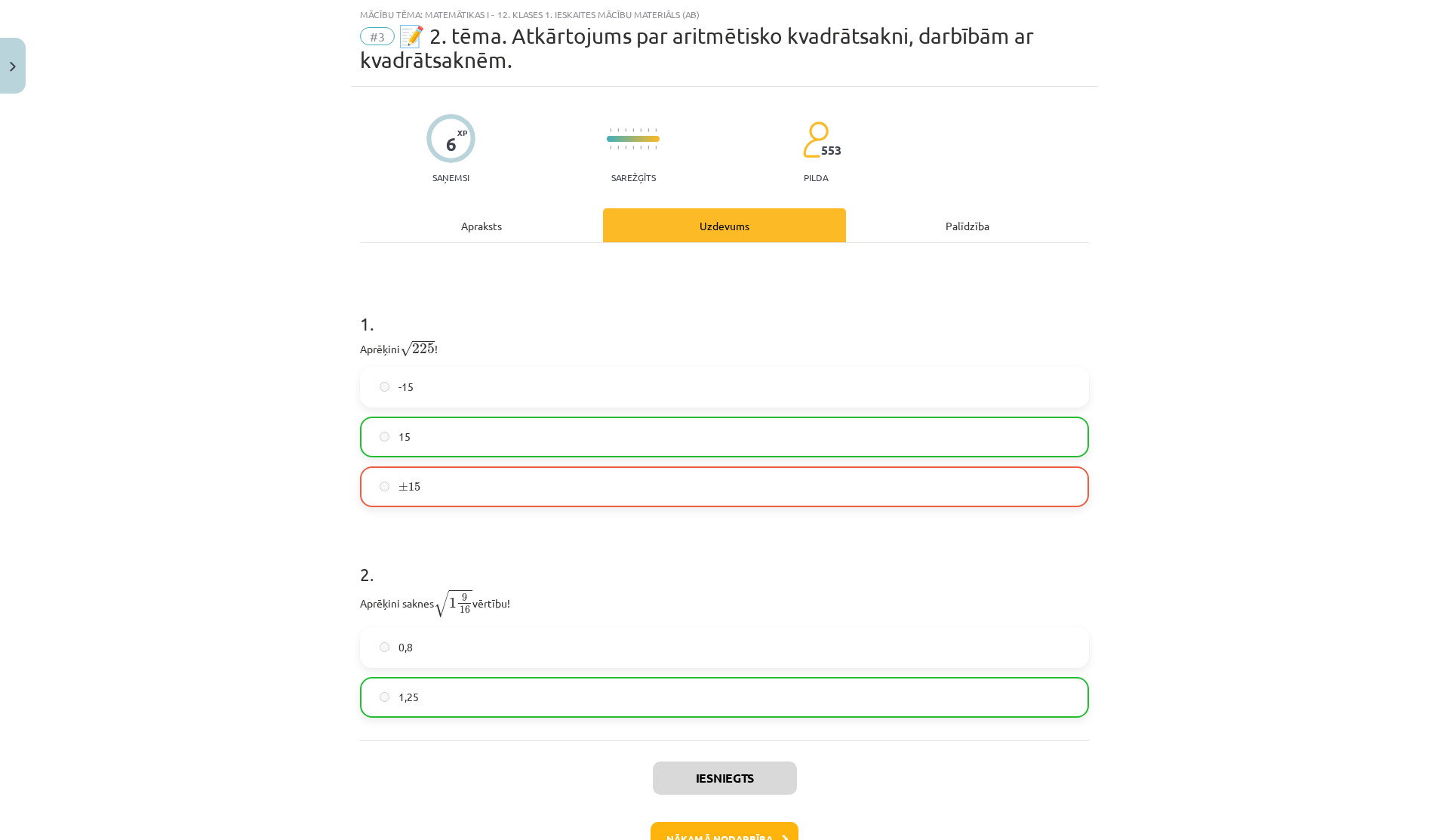
scroll to position [138, 0]
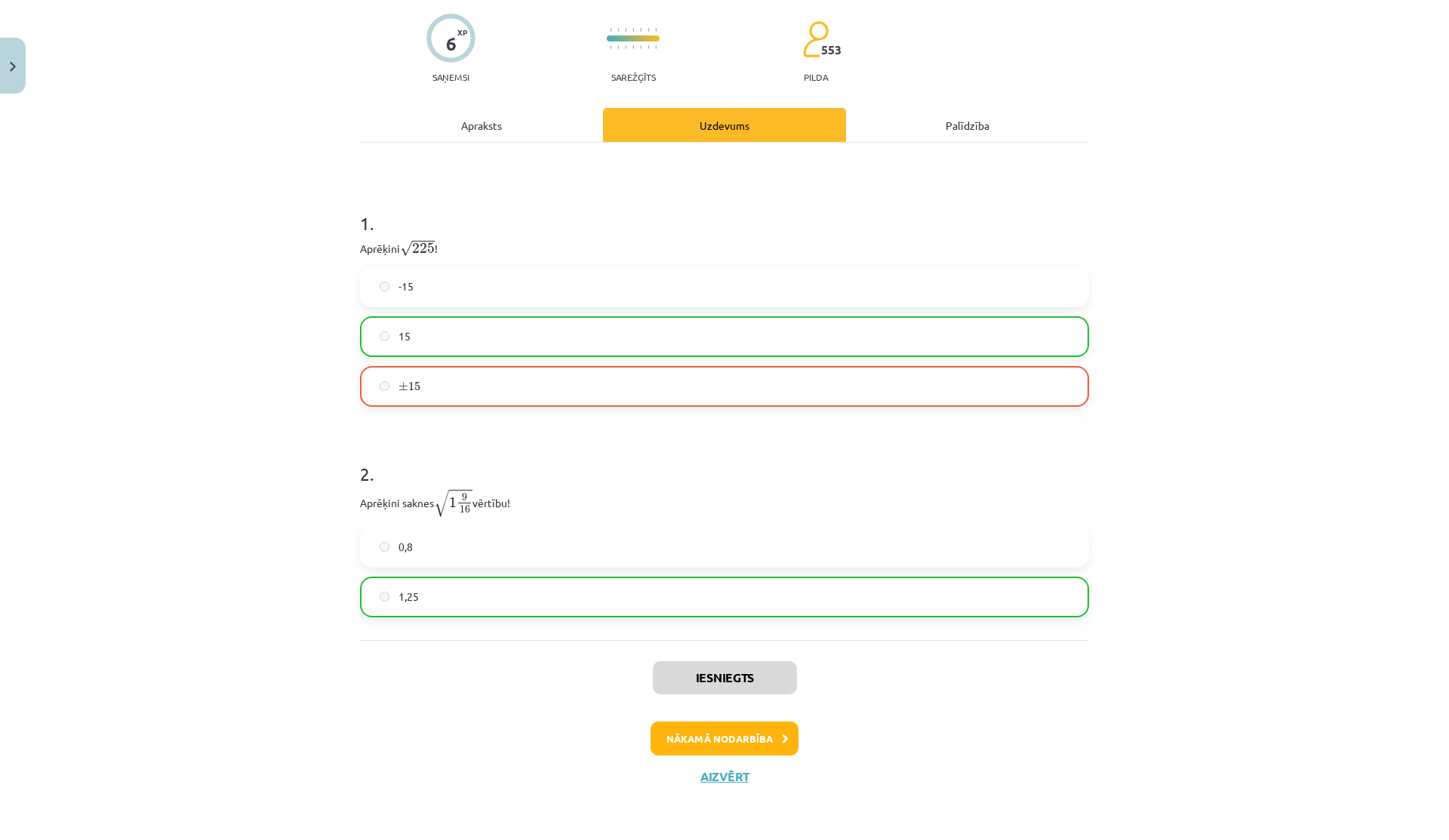
click at [446, 378] on label "± 15 ± 15" at bounding box center [724, 386] width 726 height 38
click at [484, 351] on label "15" at bounding box center [724, 336] width 726 height 38
click at [461, 132] on div "Apraksts" at bounding box center [482, 125] width 243 height 34
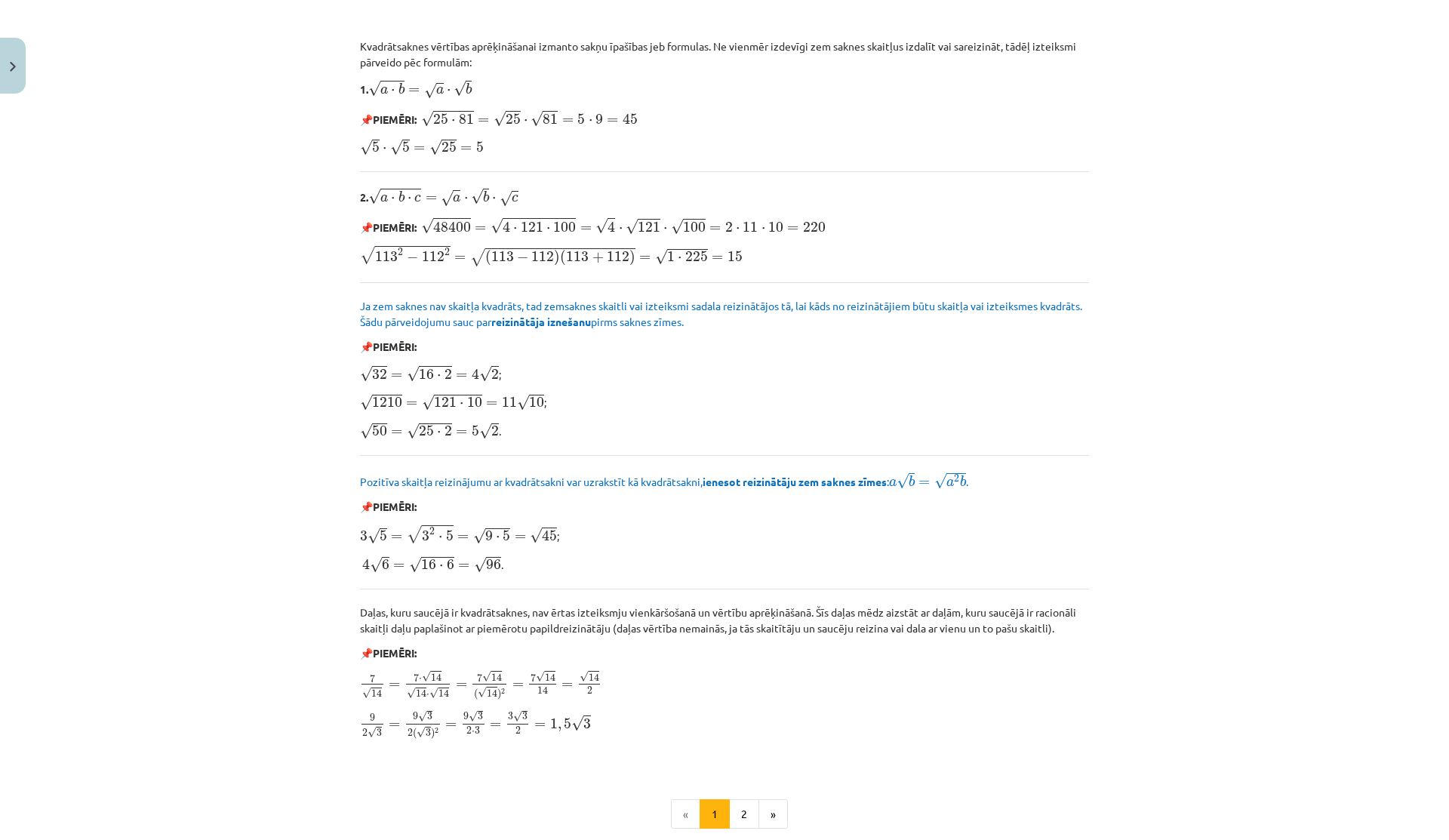
scroll to position [1578, 0]
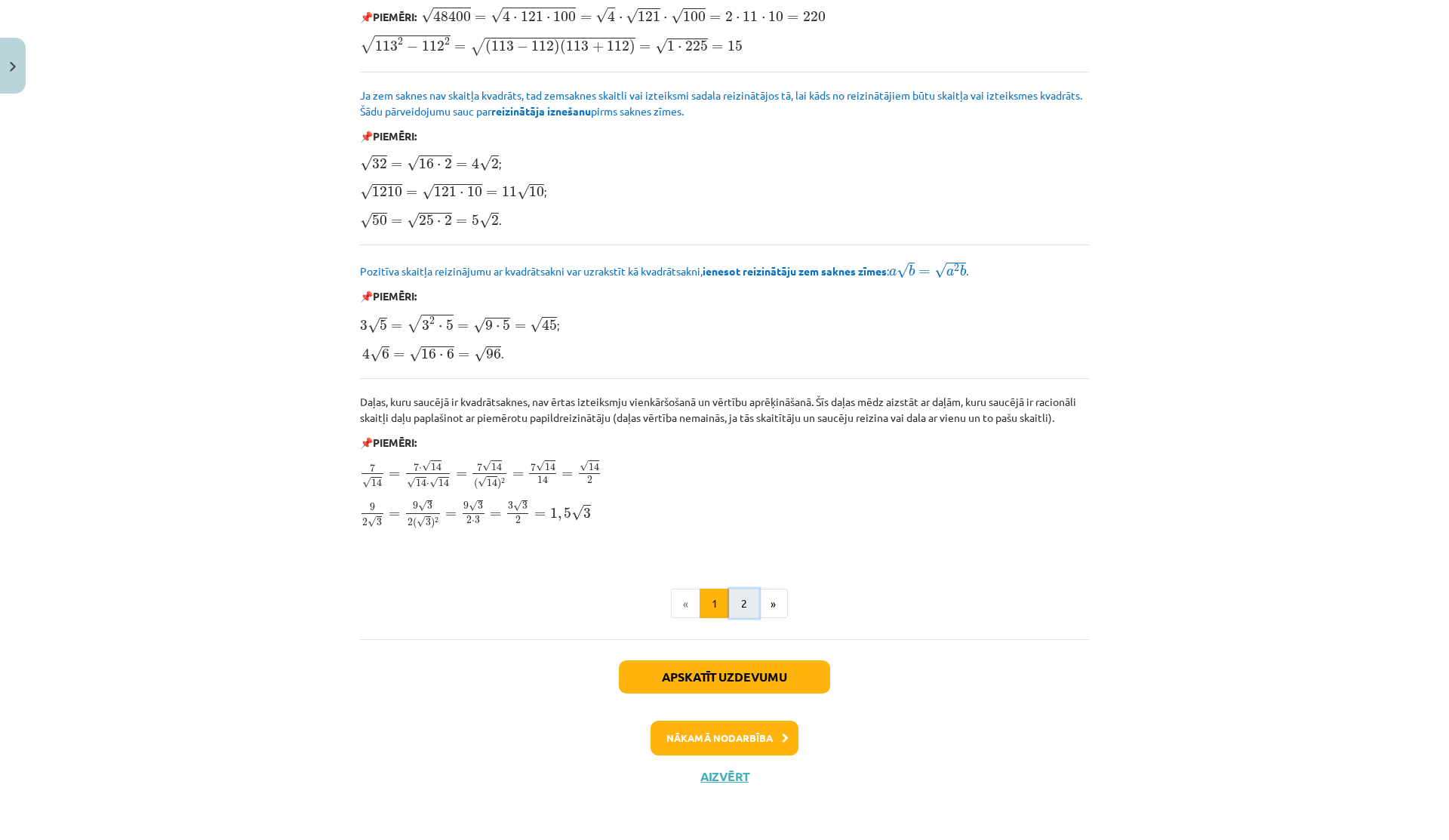
click at [737, 610] on button "2" at bounding box center [744, 604] width 30 height 30
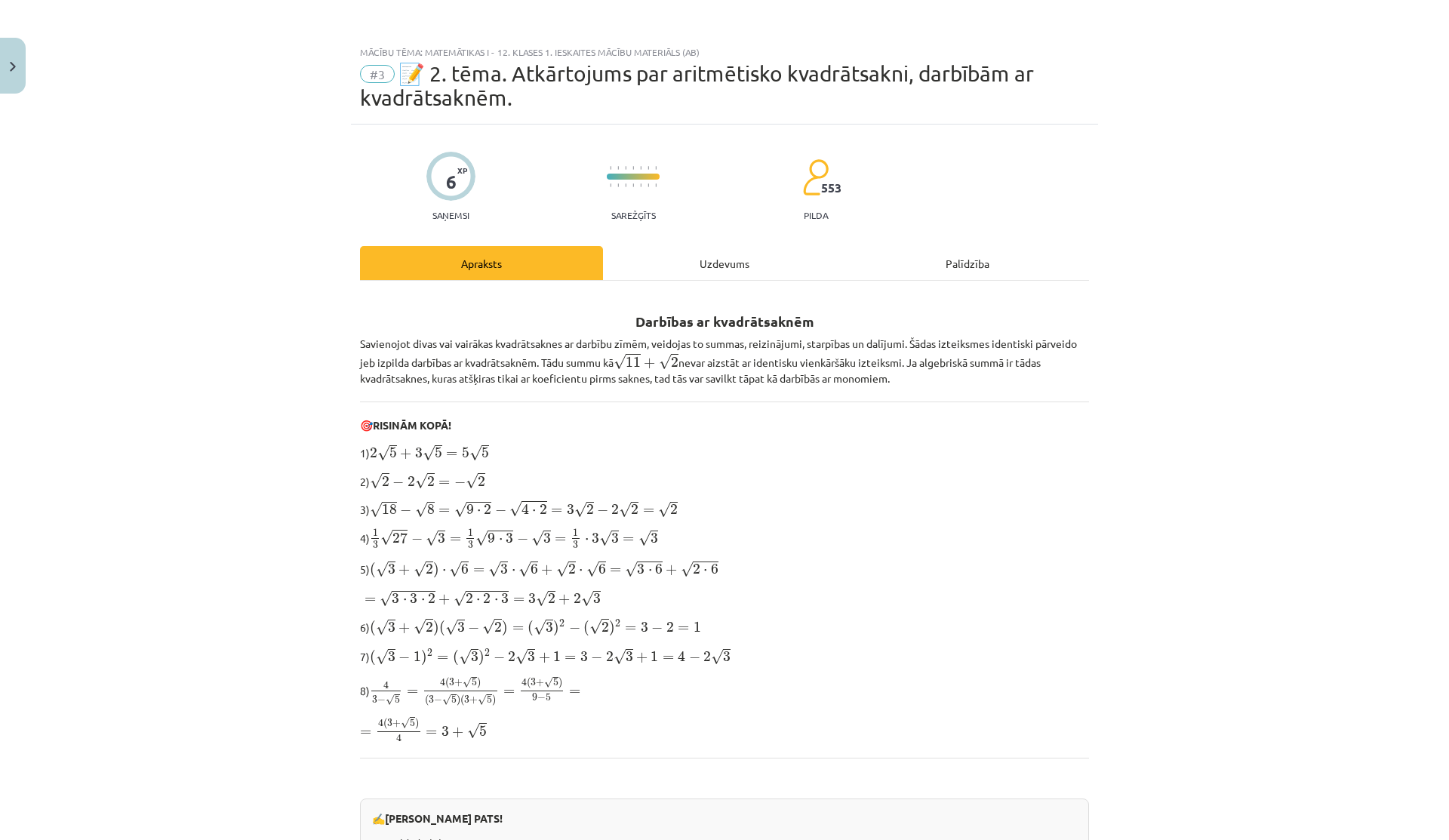
scroll to position [754, 0]
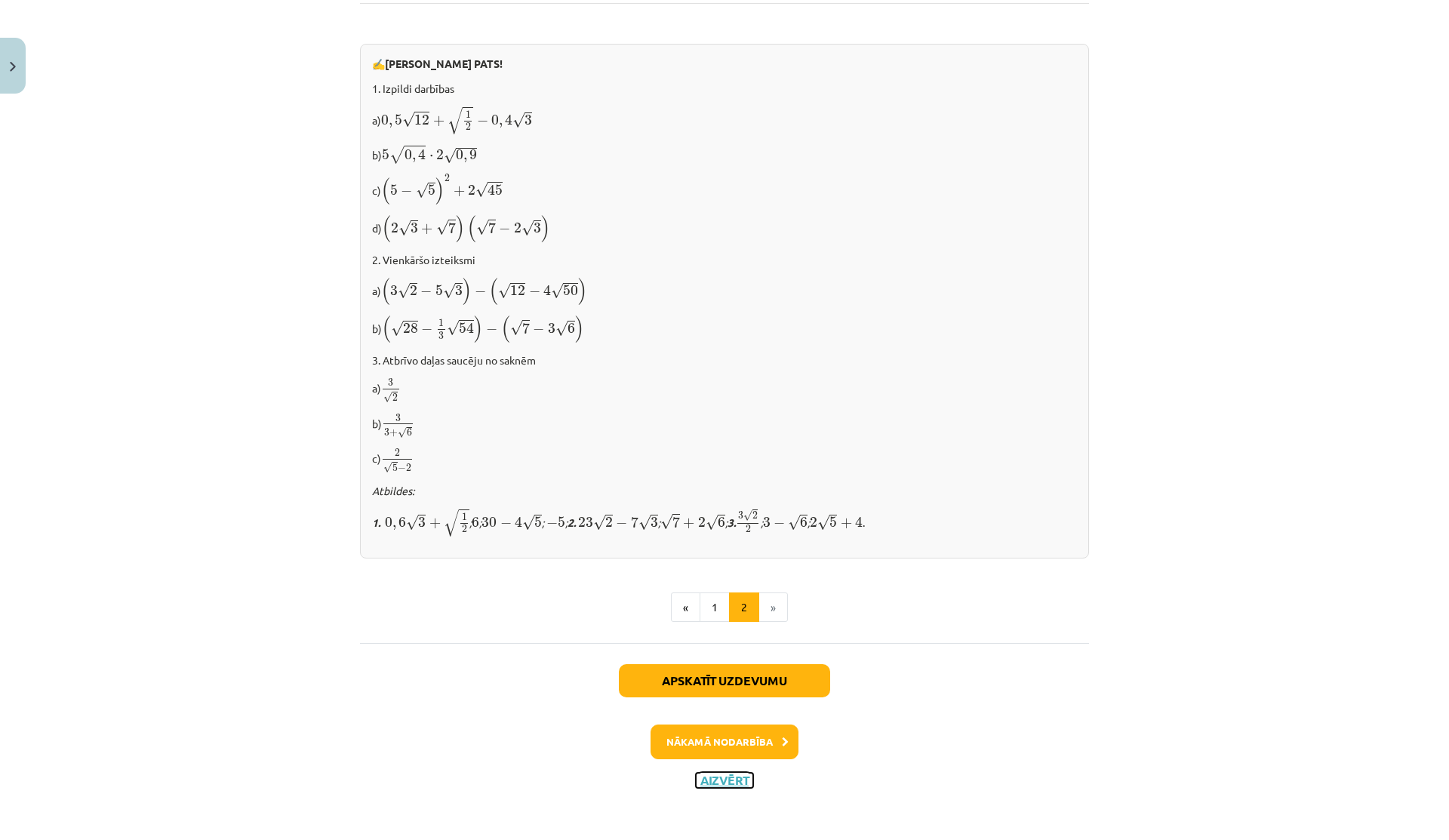
click at [722, 783] on button "Aizvērt" at bounding box center [725, 780] width 58 height 15
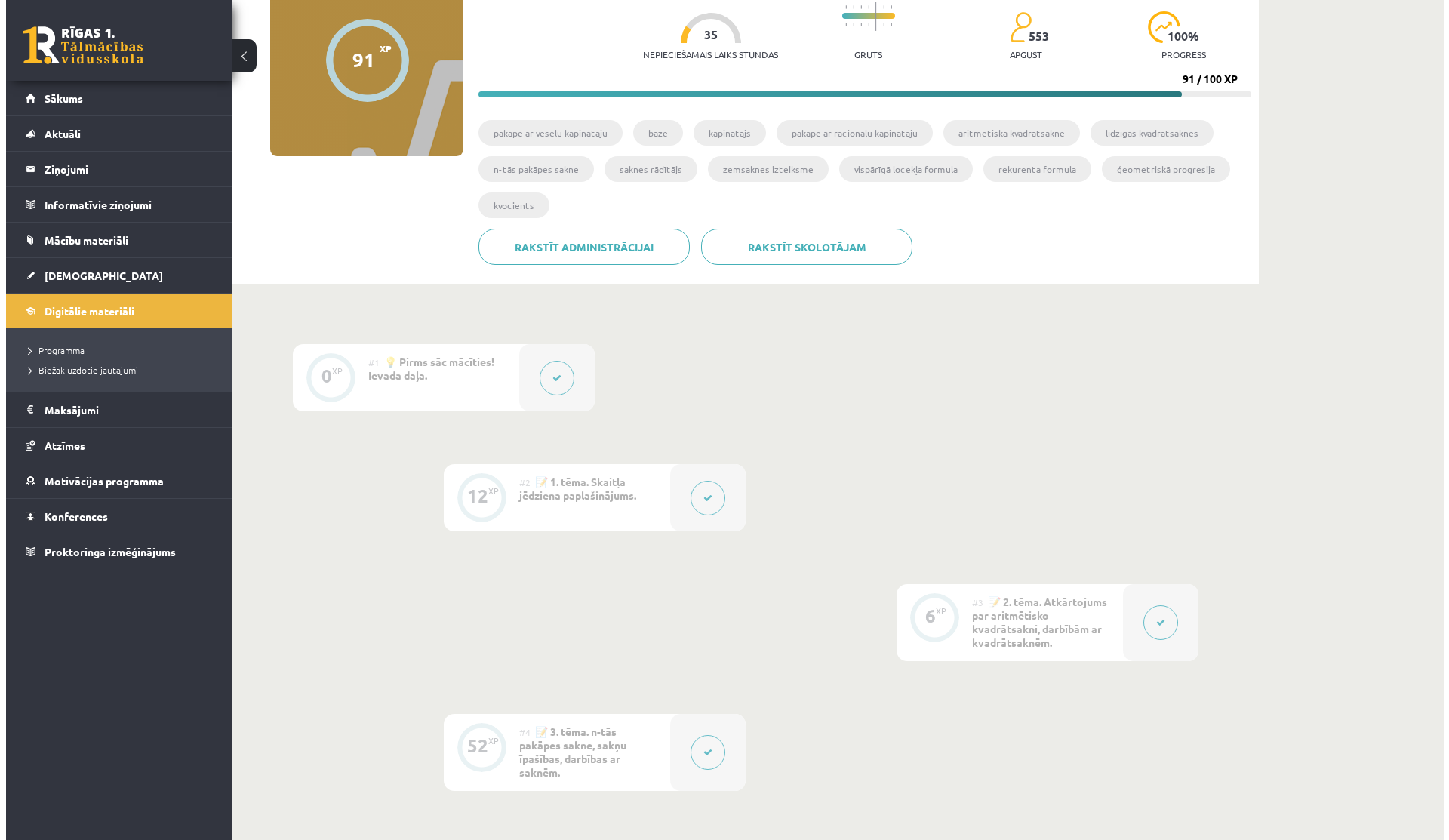
scroll to position [0, 0]
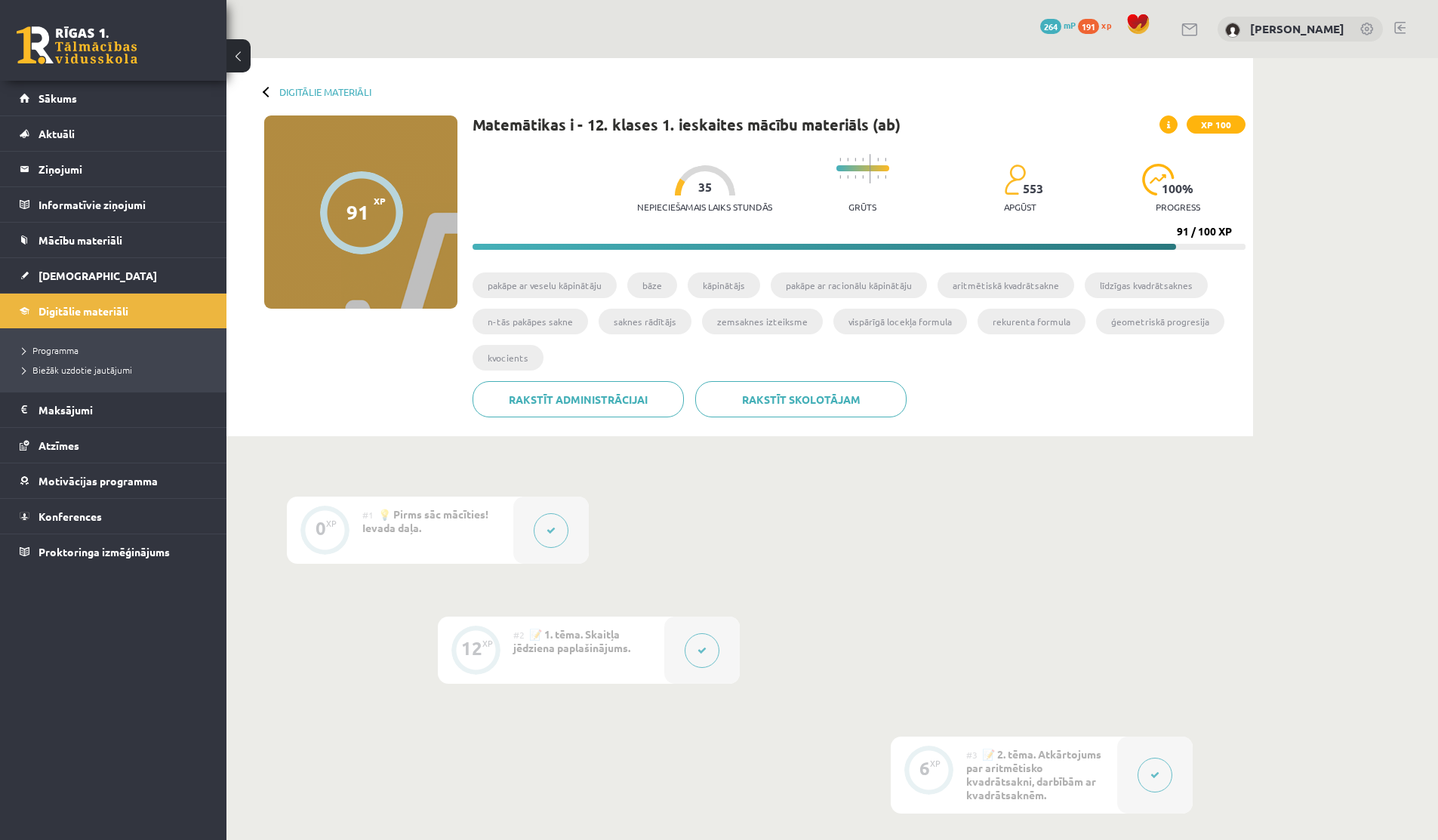
click at [551, 517] on button at bounding box center [551, 530] width 34 height 34
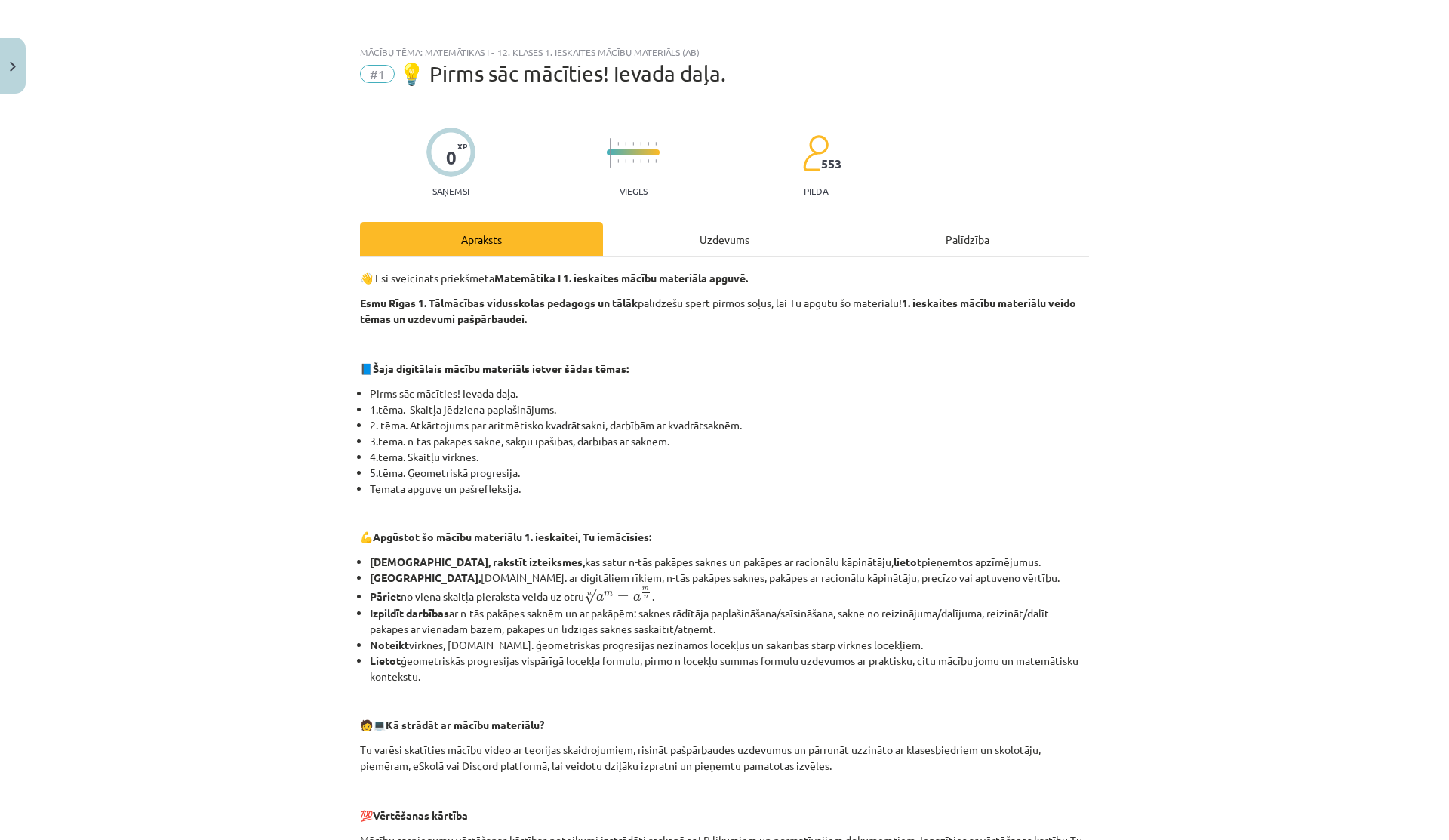
click at [690, 238] on div "Uzdevums" at bounding box center [725, 238] width 243 height 34
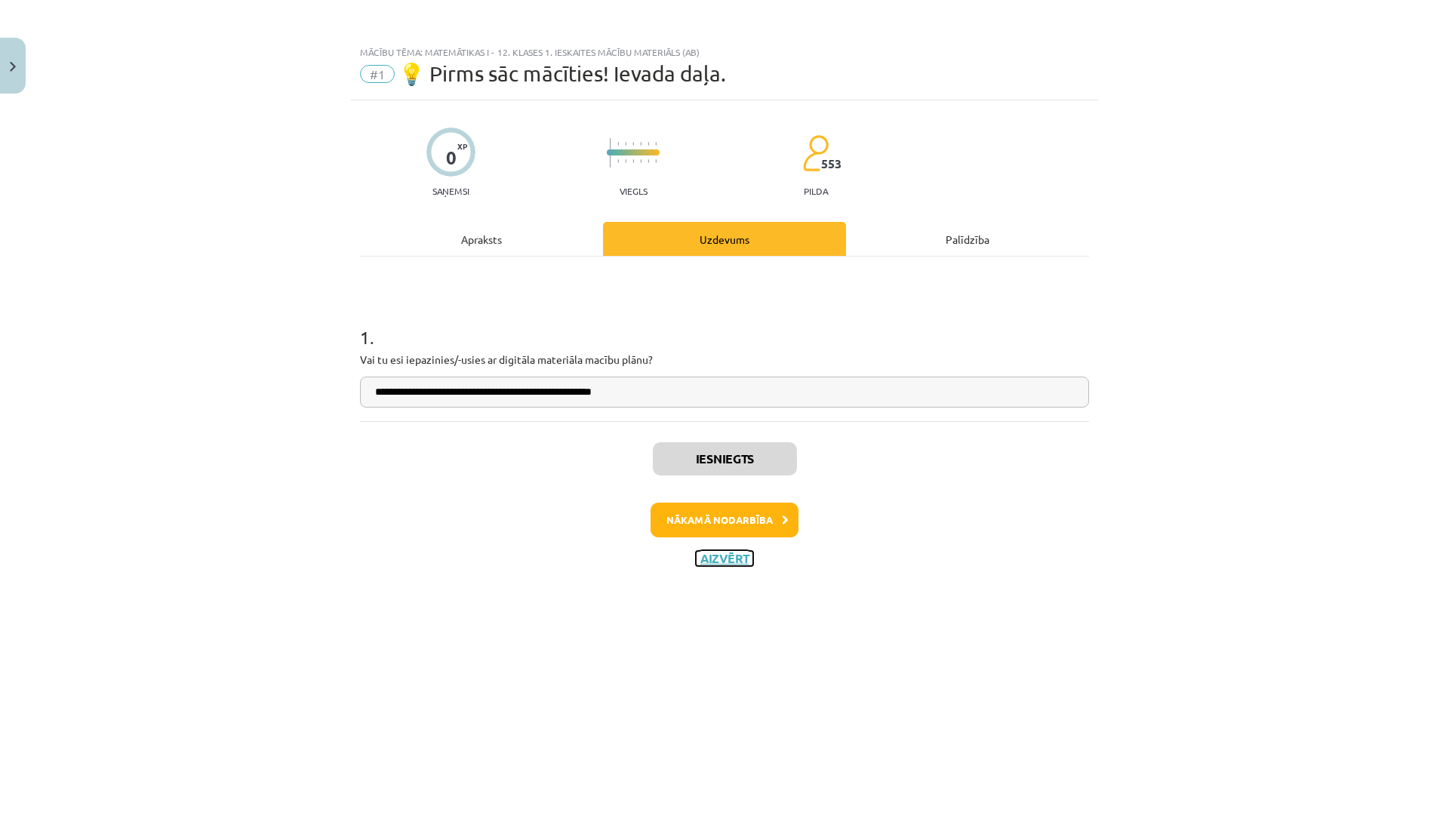
click at [714, 562] on button "Aizvērt" at bounding box center [725, 558] width 58 height 15
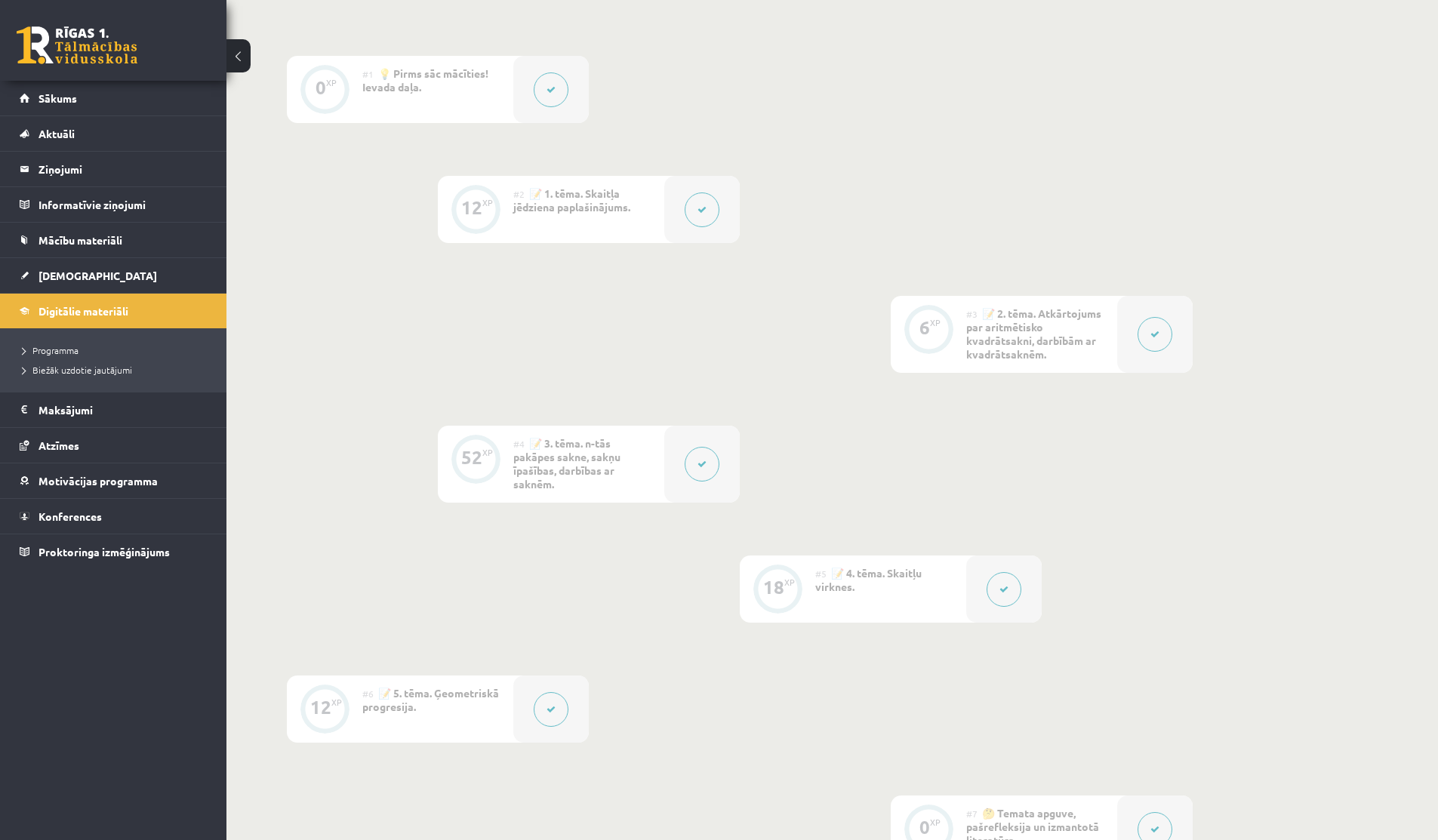
scroll to position [727, 0]
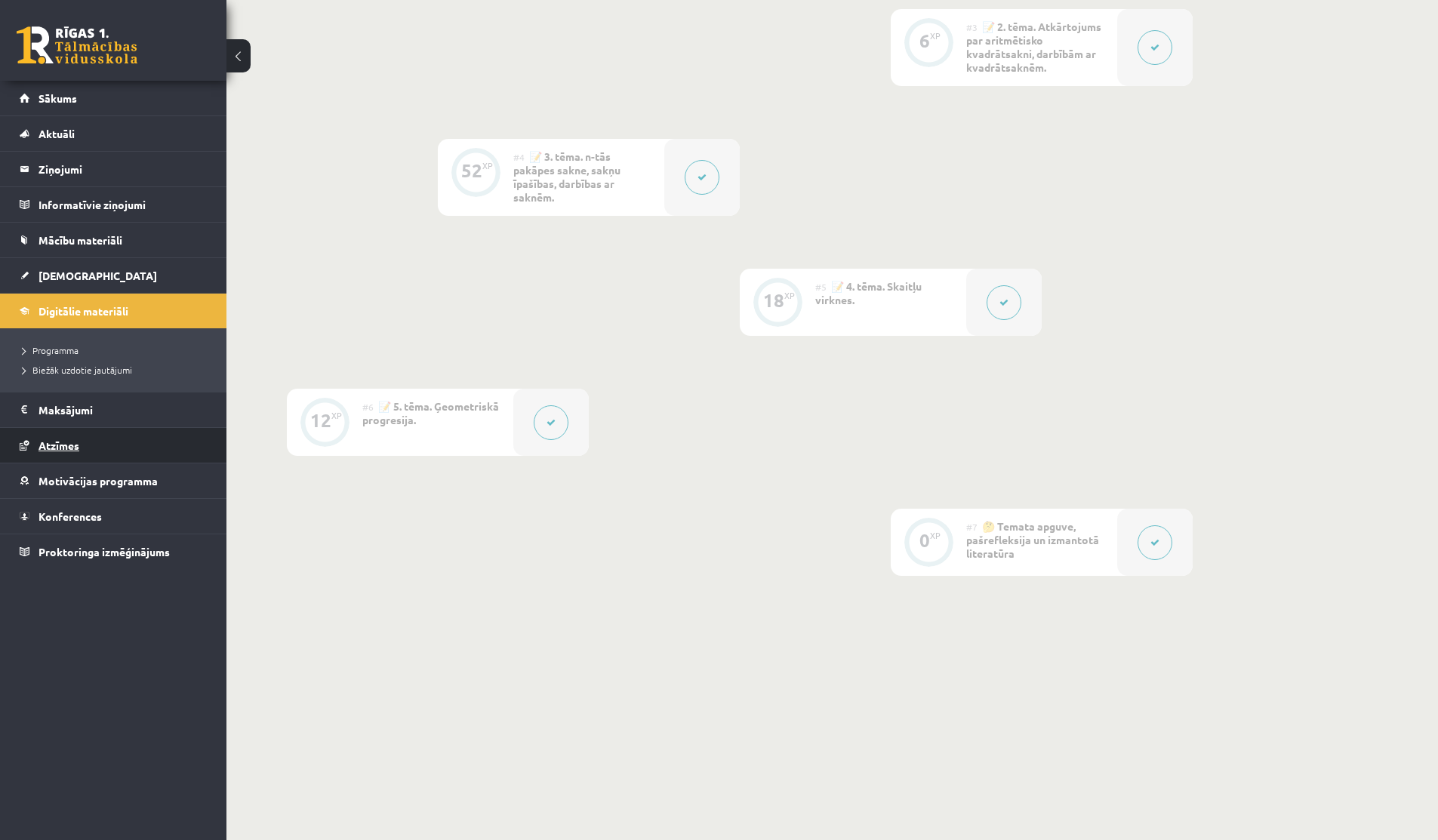
click at [55, 446] on span "Atzīmes" at bounding box center [58, 445] width 41 height 14
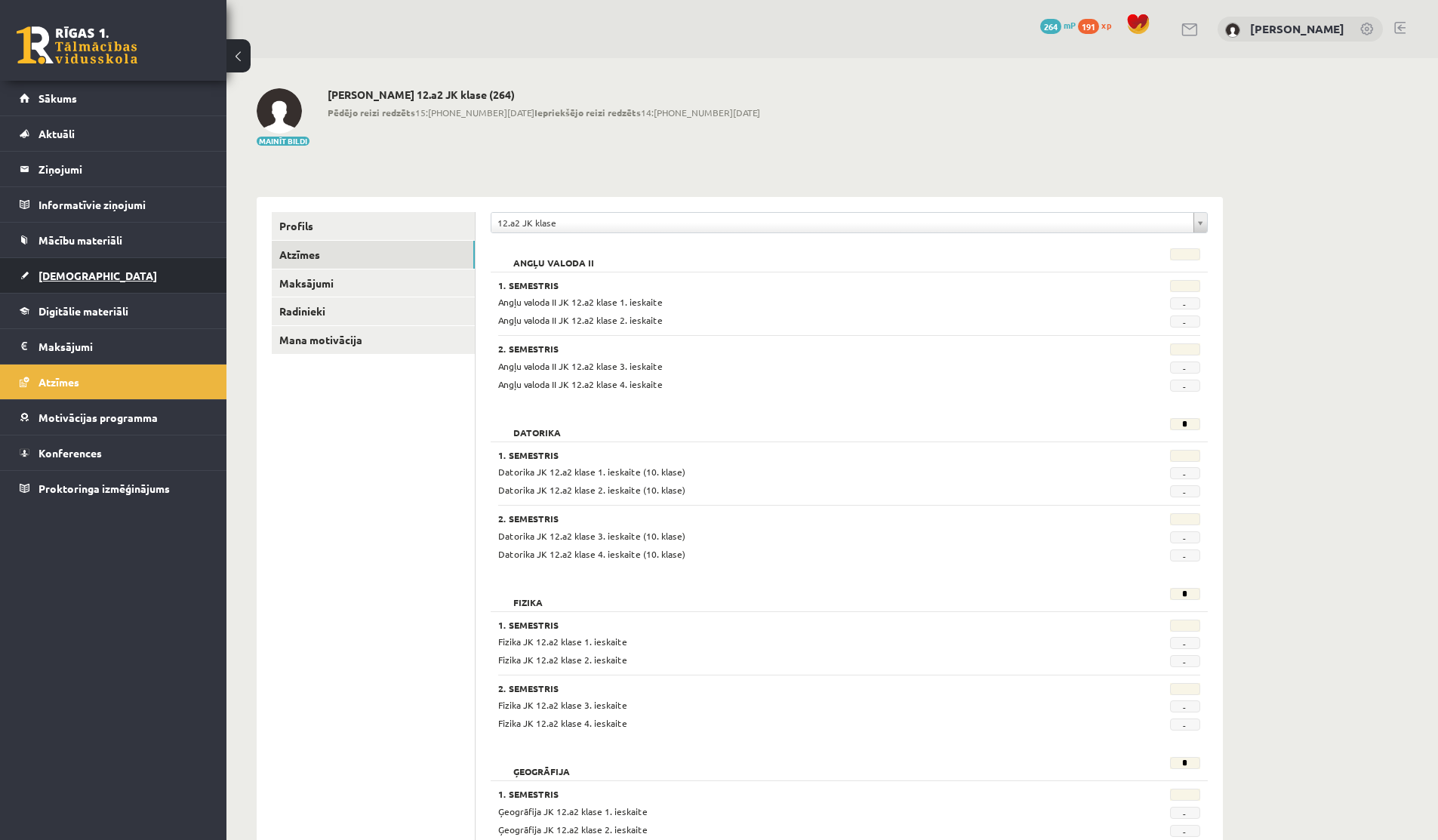
click at [69, 267] on link "[DEMOGRAPHIC_DATA]" at bounding box center [114, 275] width 188 height 34
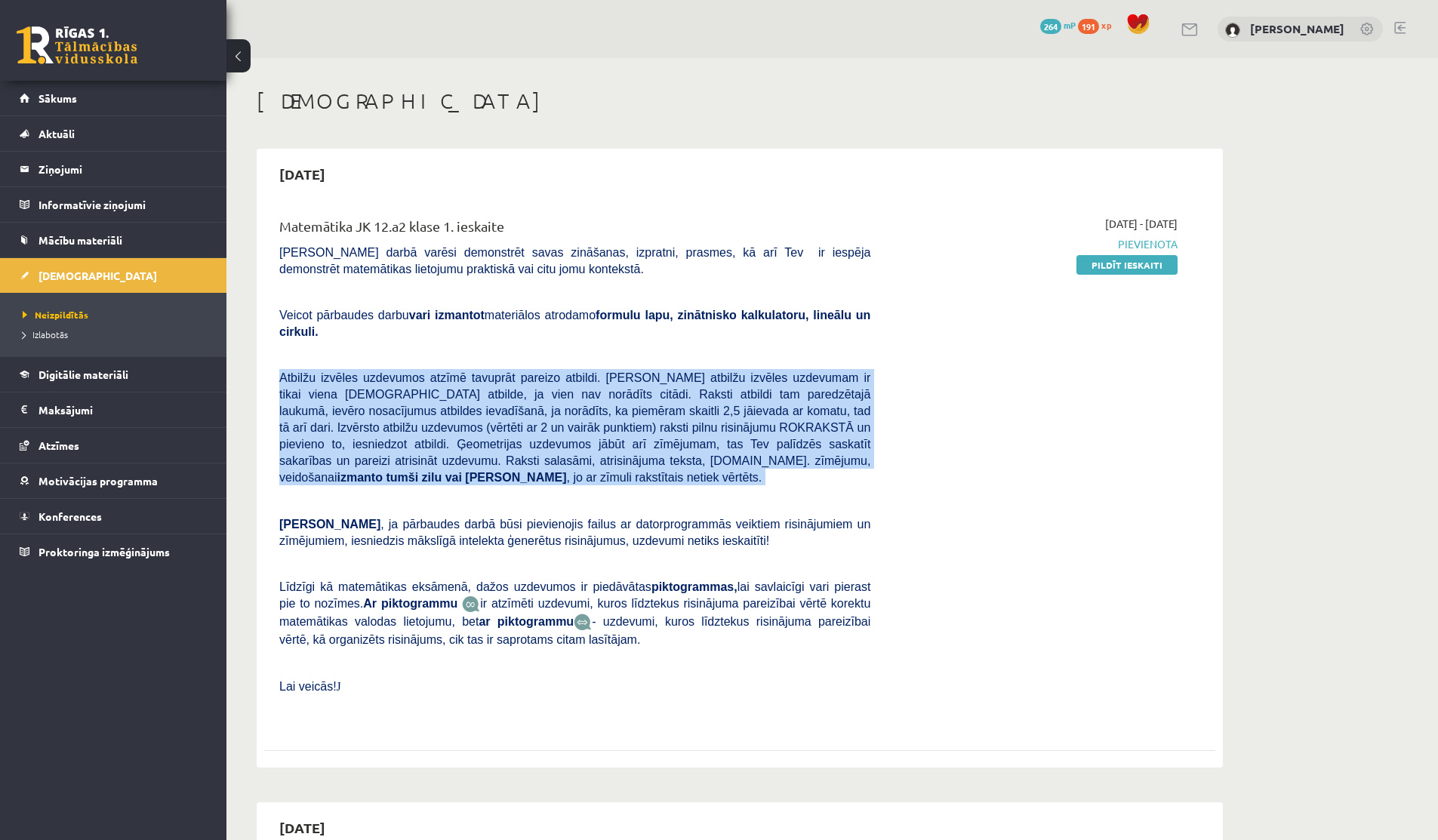
drag, startPoint x: 278, startPoint y: 378, endPoint x: 595, endPoint y: 491, distance: 336.5
click at [595, 491] on div "Matemātika JK 12.a2 klase 1. ieskaite [PERSON_NAME] darbā varēsi demonstrēt sav…" at bounding box center [575, 471] width 614 height 510
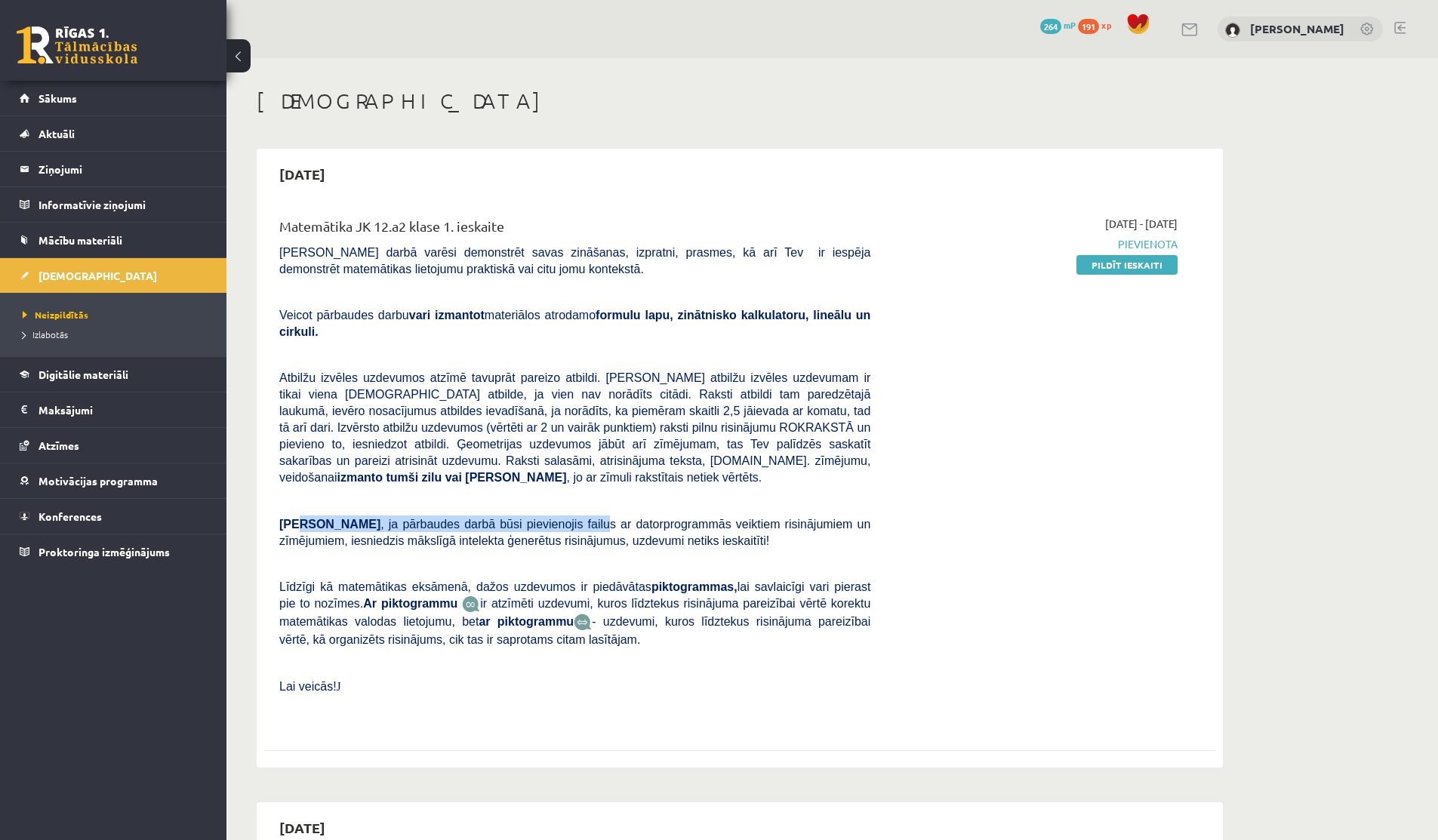
drag, startPoint x: 310, startPoint y: 525, endPoint x: 615, endPoint y: 525, distance: 305.0
click at [613, 525] on span "Ņem vērā , ja pārbaudes darbā būsi pievienojis failus ar datorprogrammās veikti…" at bounding box center [575, 533] width 591 height 29
click at [615, 525] on span ", ja pārbaudes darbā būsi pievienojis failus ar datorprogrammās veiktiem risinā…" at bounding box center [575, 532] width 591 height 30
drag, startPoint x: 612, startPoint y: 318, endPoint x: 721, endPoint y: 315, distance: 109.0
click at [721, 315] on span "Veicot pārbaudes darbu vari izmantot materiālos atrodamo formulu lapu, zinātnis…" at bounding box center [575, 323] width 591 height 30
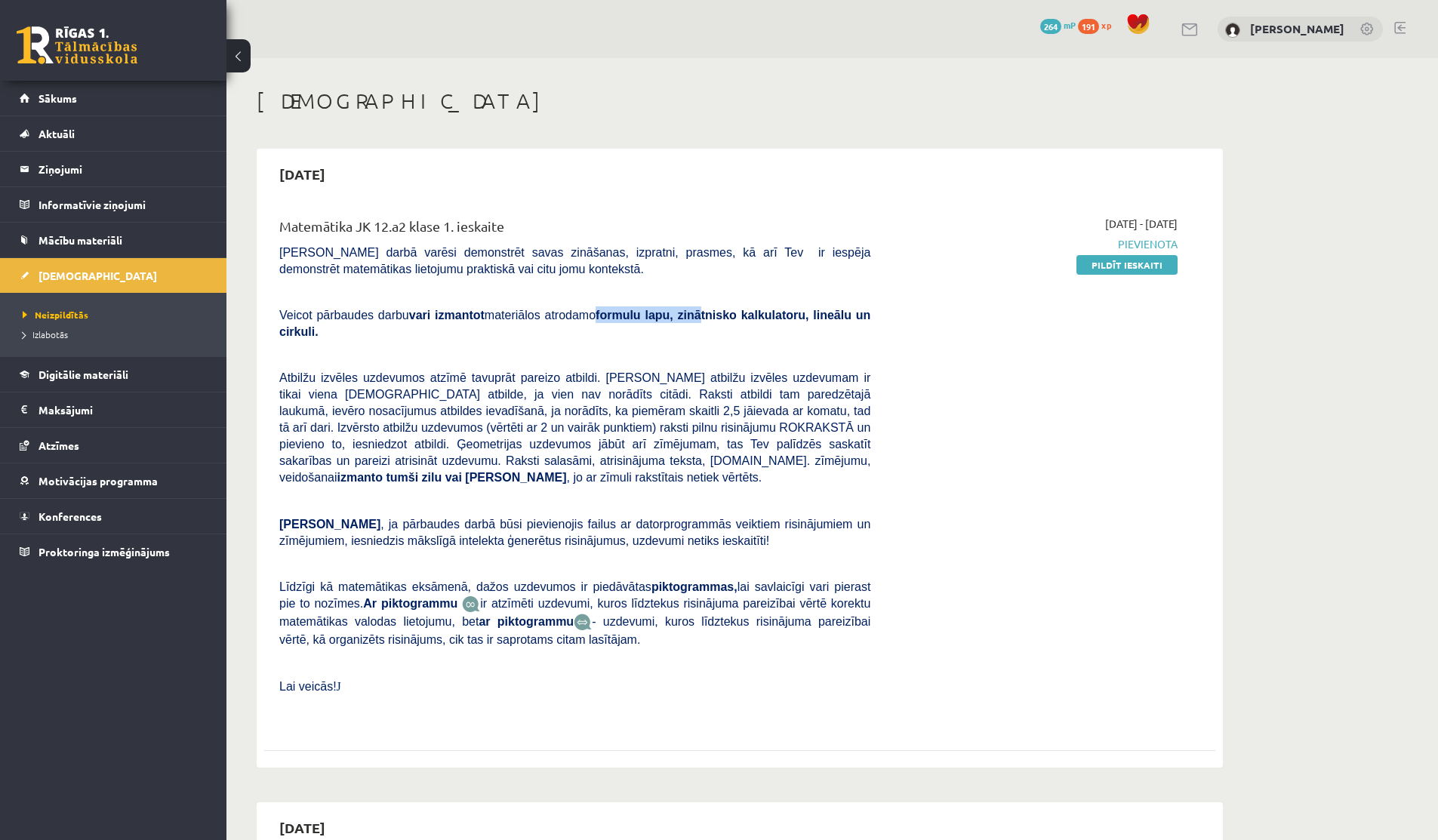
click at [721, 315] on b "formulu lapu, zinātnisko kalkulatoru, lineālu un cirkuli." at bounding box center [575, 323] width 591 height 30
drag, startPoint x: 270, startPoint y: 306, endPoint x: 575, endPoint y: 326, distance: 305.7
click at [575, 326] on div "Matemātika JK 12.a2 klase 1. ieskaite [PERSON_NAME] darbā varēsi demonstrēt sav…" at bounding box center [575, 471] width 614 height 510
click at [575, 326] on p "Veicot pārbaudes darbu vari izmantot materiālos atrodamo formulu lapu, zinātnis…" at bounding box center [575, 322] width 591 height 33
